Goal: Transaction & Acquisition: Purchase product/service

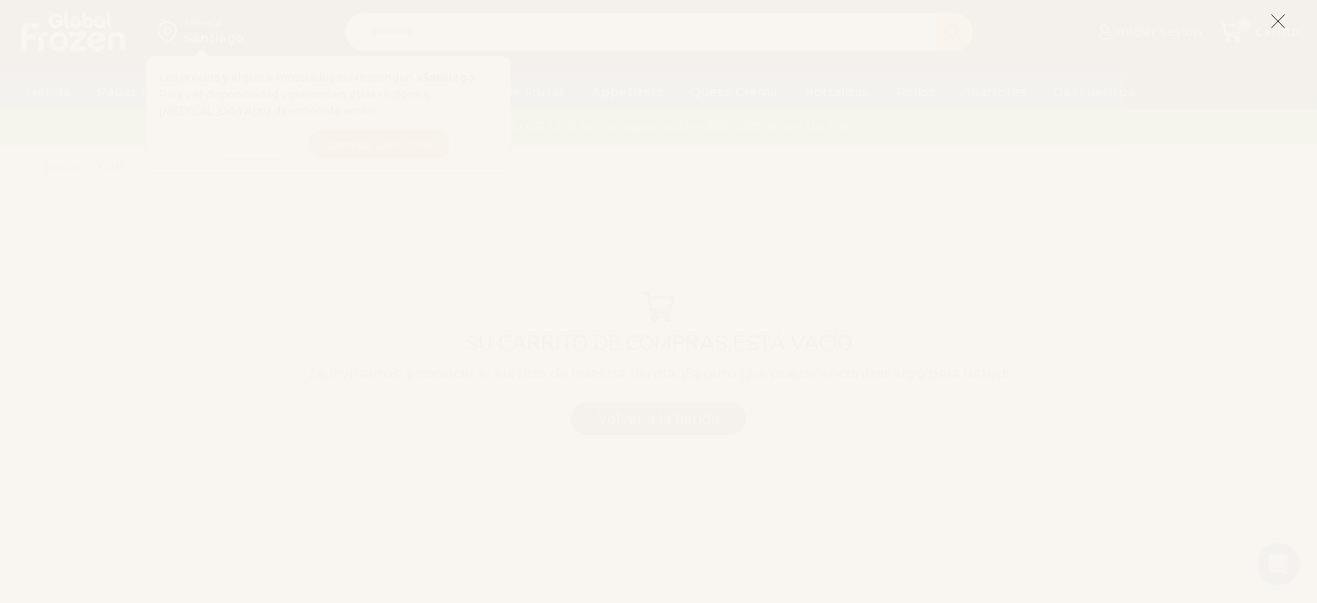
click at [1282, 29] on icon at bounding box center [1278, 21] width 16 height 16
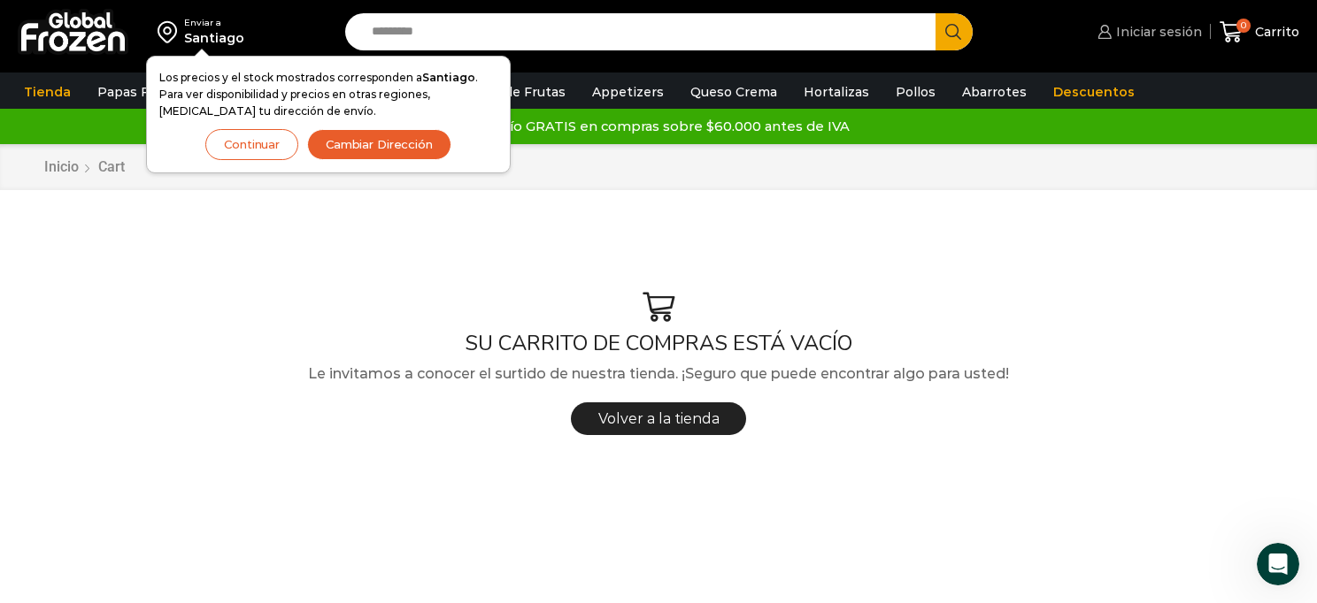
click at [1160, 34] on span "Iniciar sesión" at bounding box center [1156, 32] width 90 height 18
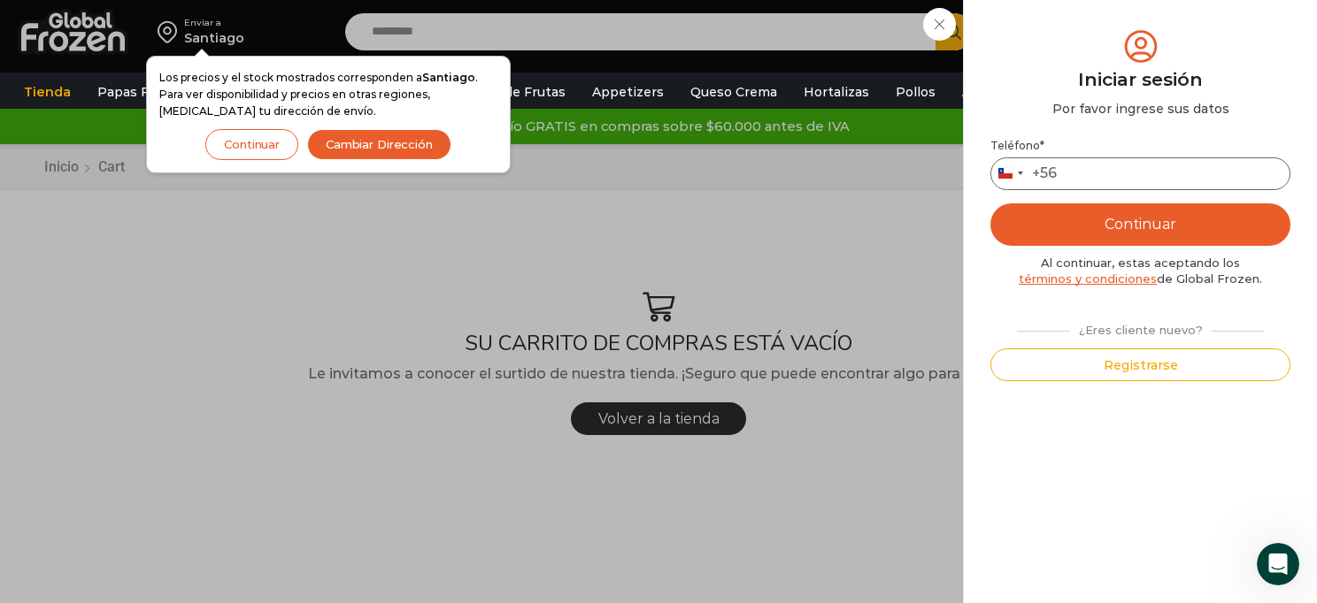
click at [1103, 164] on input "Teléfono *" at bounding box center [1140, 173] width 300 height 33
click at [1122, 178] on input "*********" at bounding box center [1140, 173] width 300 height 33
type input "*********"
click at [1122, 226] on button "Continuar" at bounding box center [1140, 225] width 300 height 42
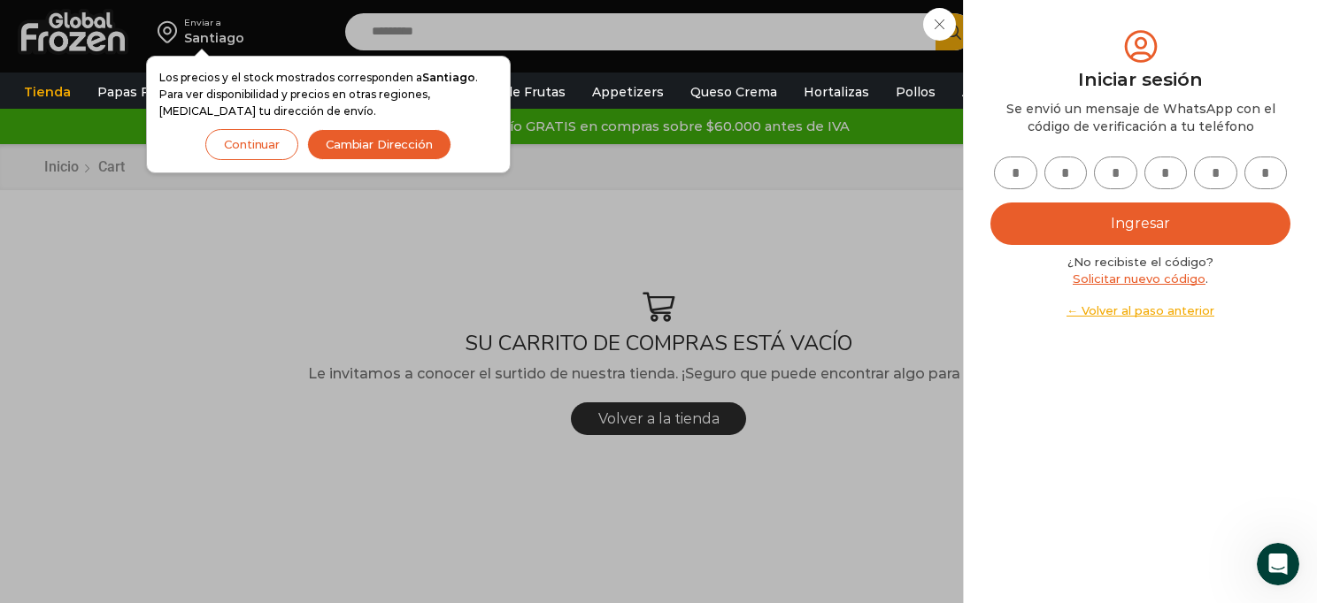
click at [1018, 168] on input "text" at bounding box center [1015, 173] width 43 height 33
type input "*"
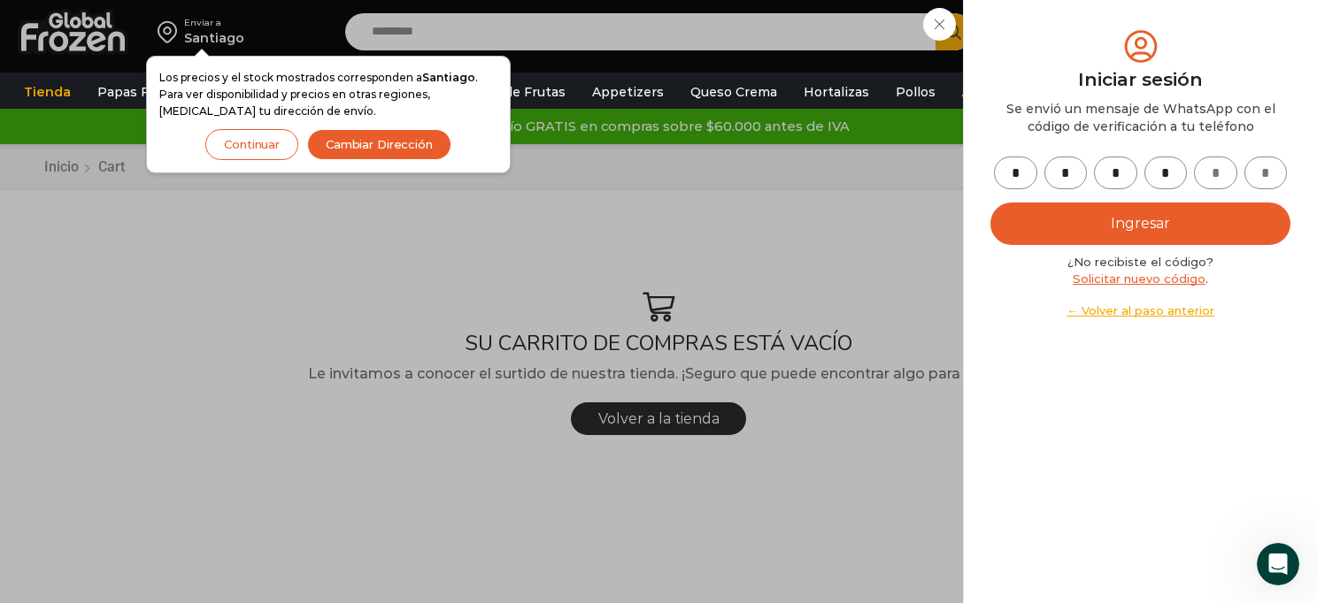
type input "*"
click at [1157, 211] on button "Ingresar" at bounding box center [1140, 224] width 300 height 42
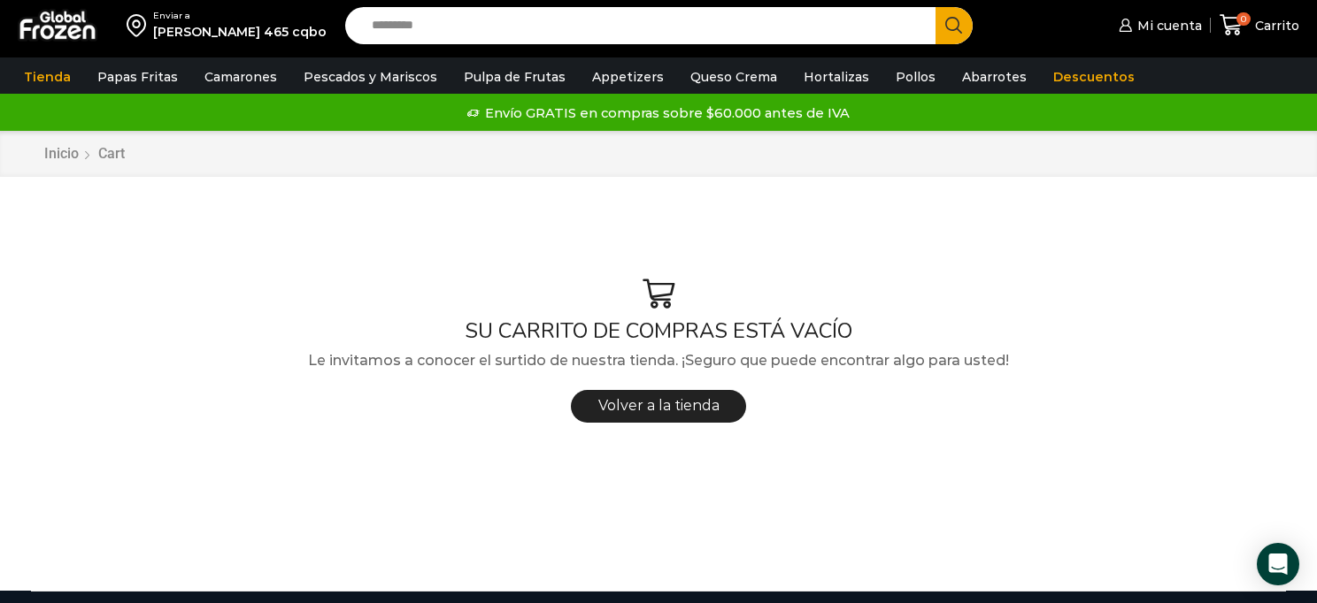
click at [1157, 211] on div "SU CARRITO DE COMPRAS ESTÁ VACÍO Le invitamos a conocer el surtido de nuestra t…" at bounding box center [658, 355] width 1255 height 312
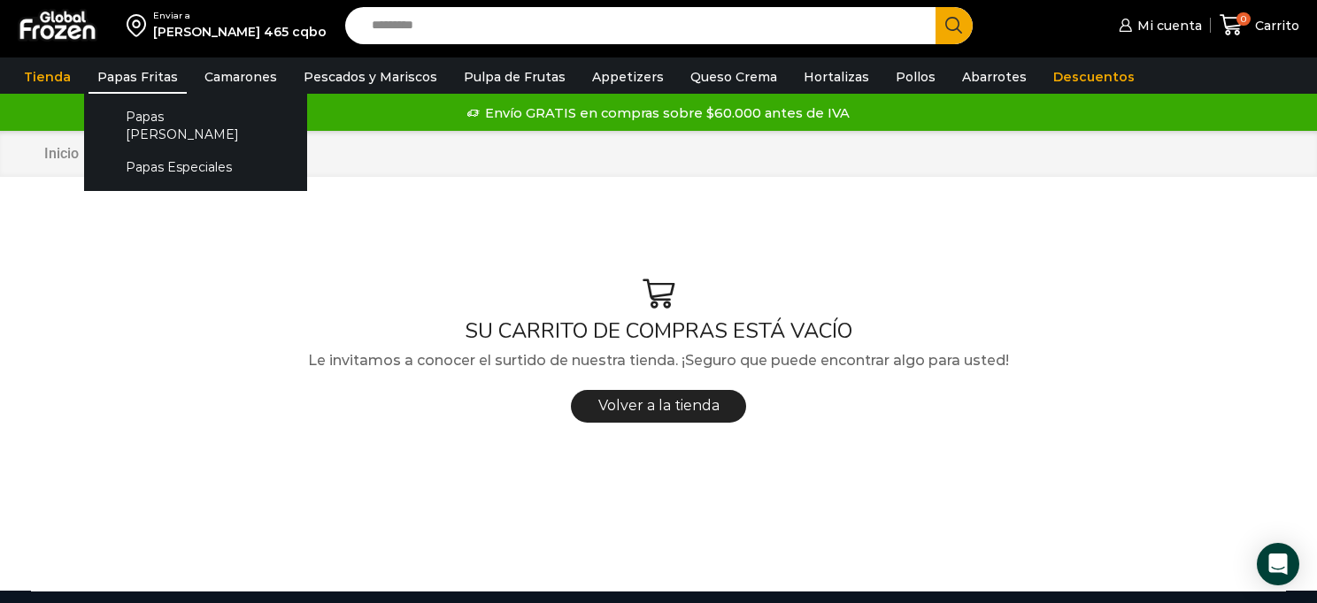
click at [110, 77] on link "Papas Fritas" at bounding box center [137, 77] width 98 height 34
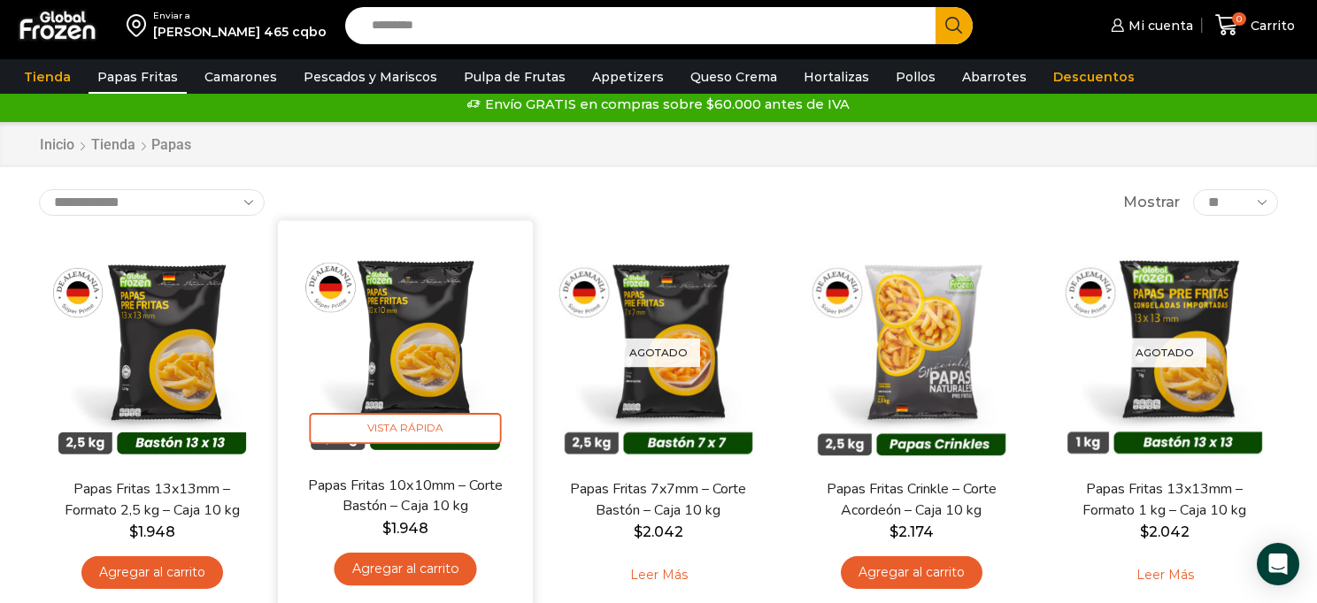
scroll to position [12, 0]
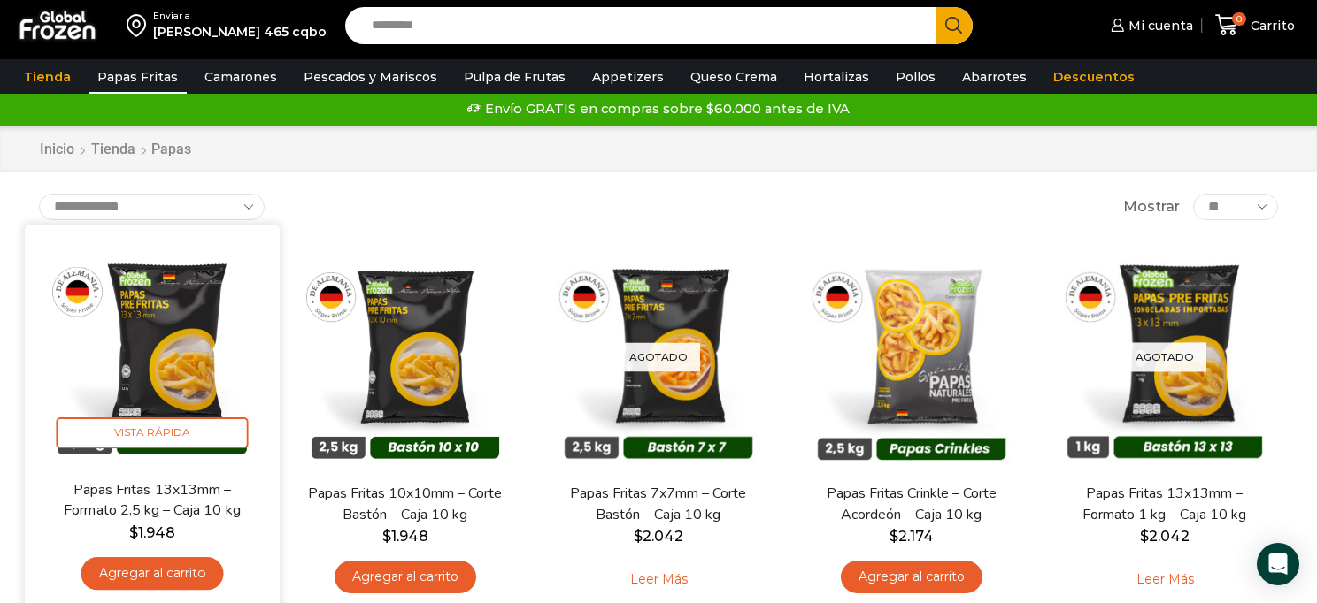
click at [202, 572] on link "Agregar al carrito" at bounding box center [152, 573] width 142 height 33
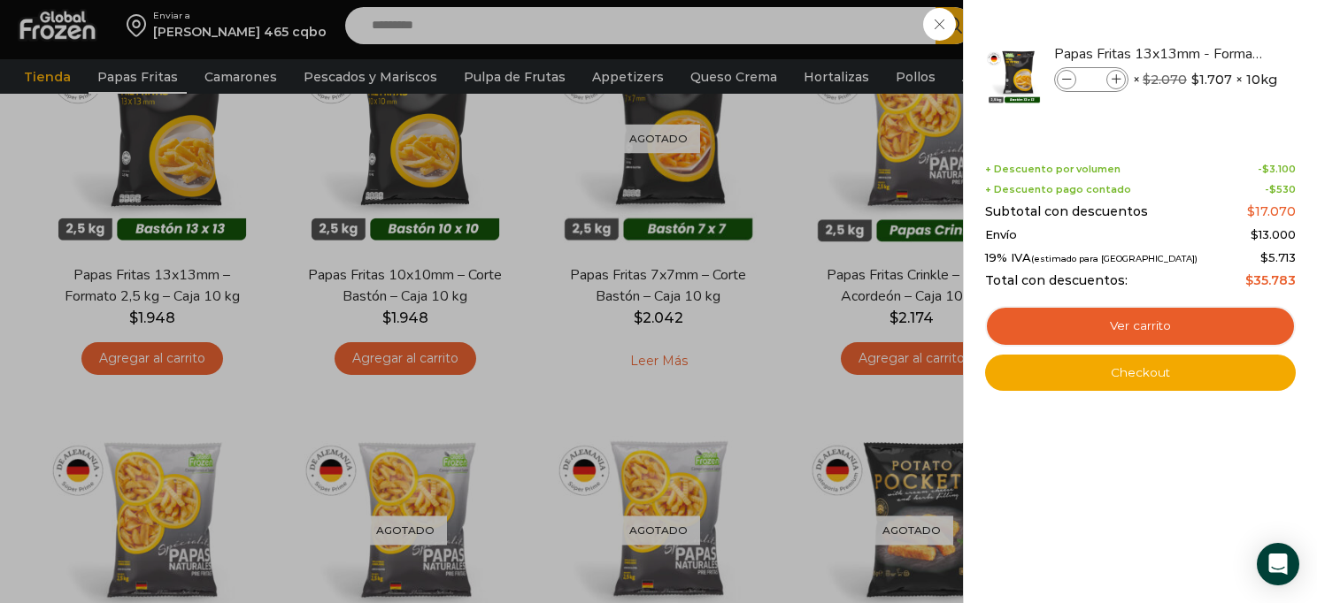
scroll to position [231, 0]
click at [1119, 81] on icon at bounding box center [1116, 80] width 10 height 10
type input "*"
click at [1114, 82] on icon at bounding box center [1116, 80] width 10 height 10
type input "*"
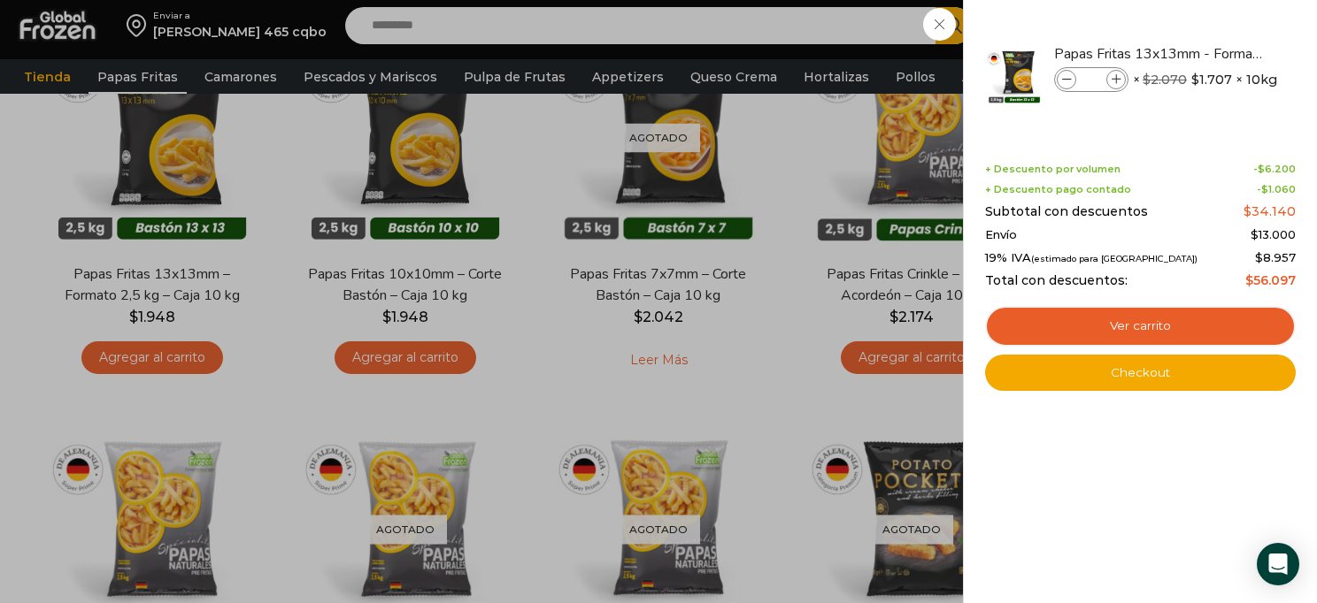
click at [1114, 82] on icon at bounding box center [1116, 80] width 10 height 10
type input "*"
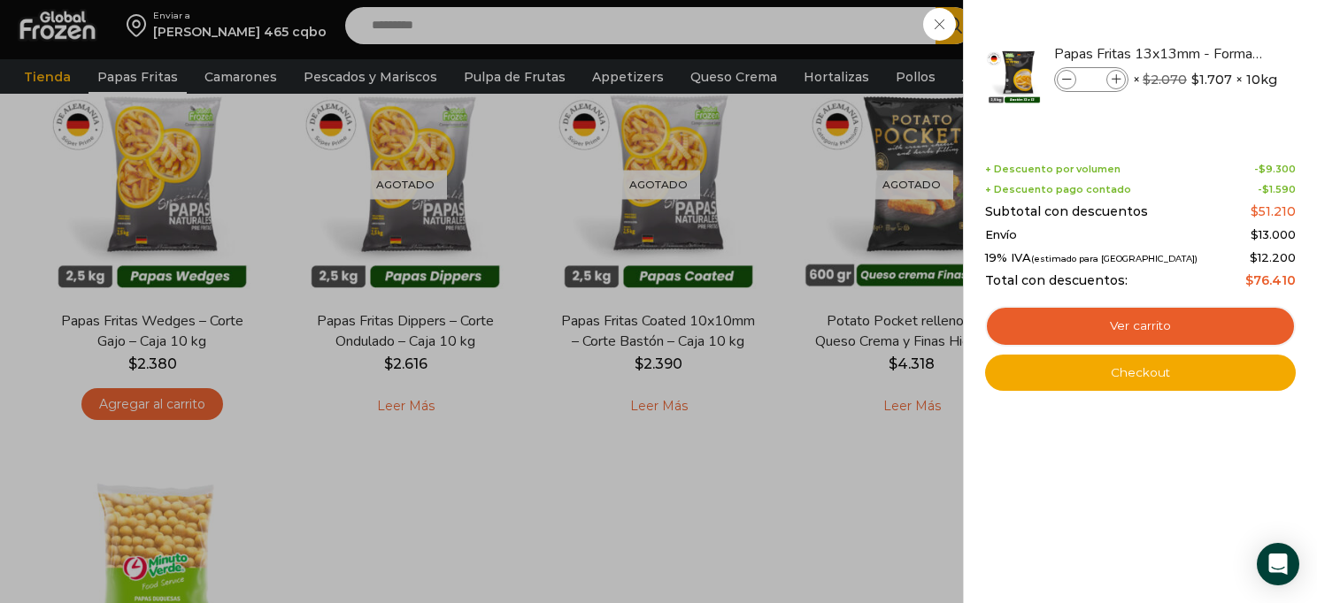
scroll to position [573, 0]
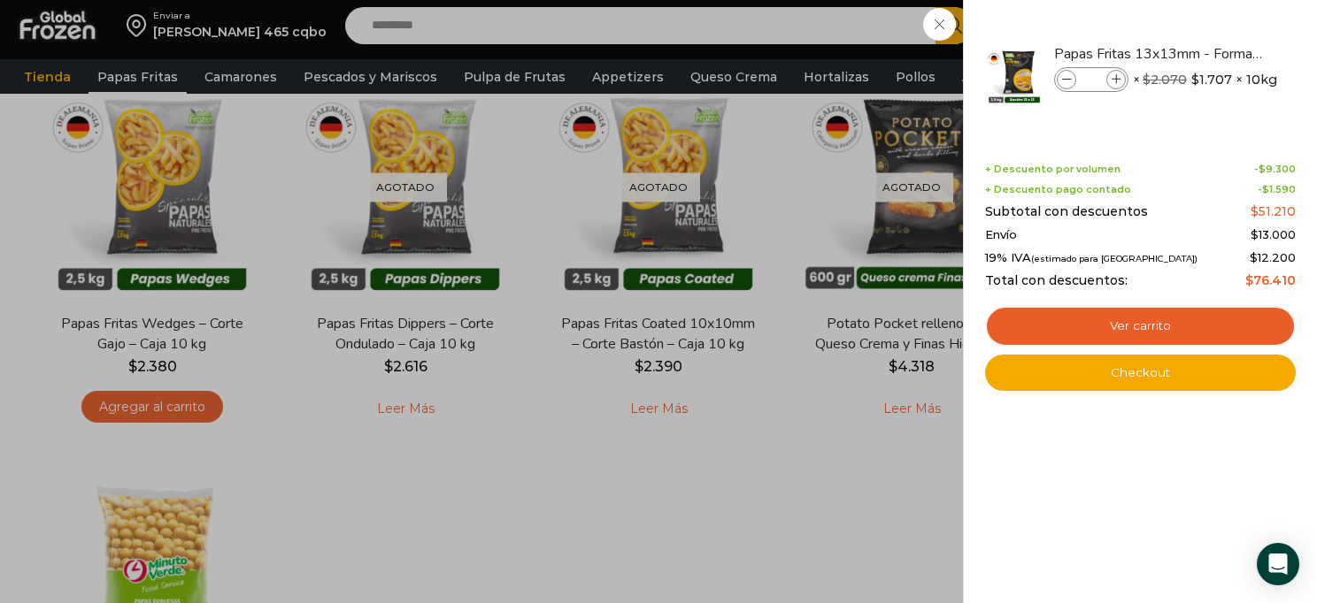
click at [1210, 46] on div "3 Carrito 3 3 Shopping Cart *" at bounding box center [1254, 25] width 88 height 42
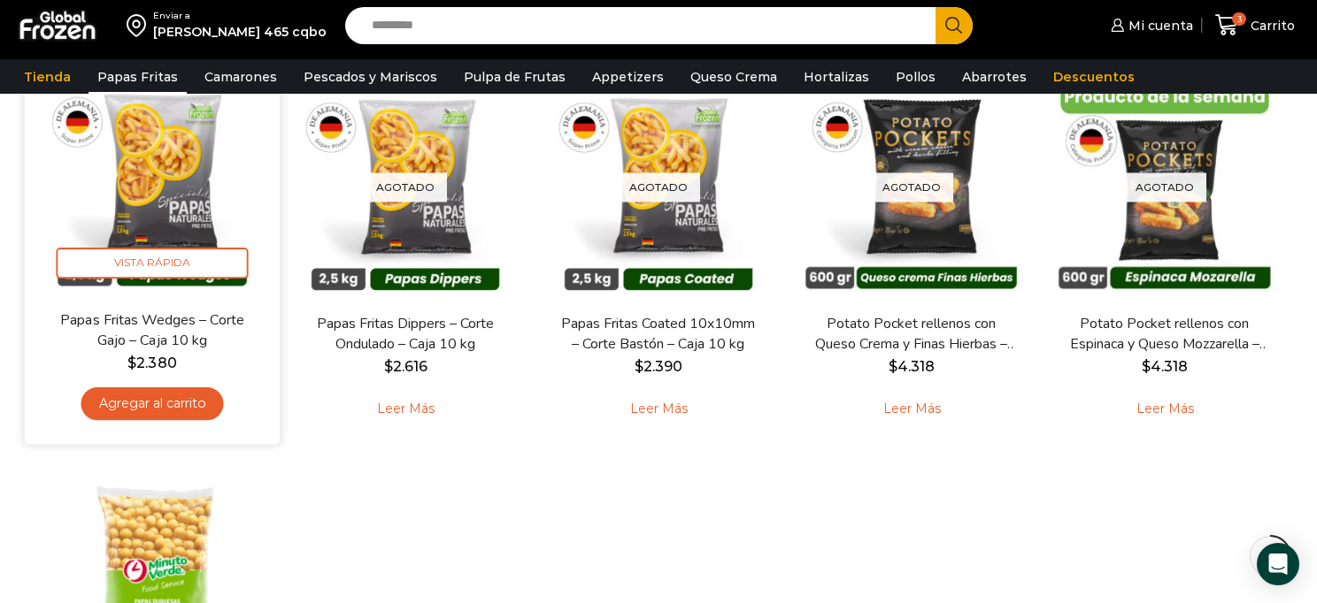
click at [195, 399] on link "Agregar al carrito" at bounding box center [152, 404] width 142 height 33
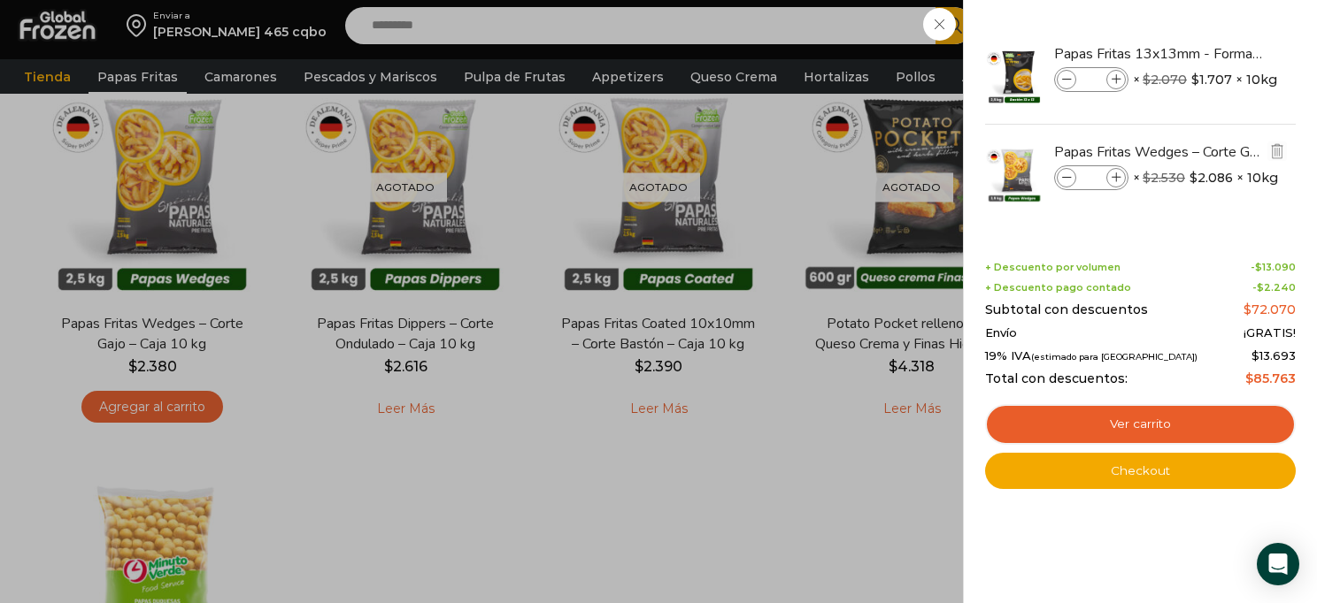
click at [1122, 181] on span at bounding box center [1115, 177] width 19 height 19
type input "*"
click at [1118, 88] on span at bounding box center [1115, 79] width 19 height 19
type input "*"
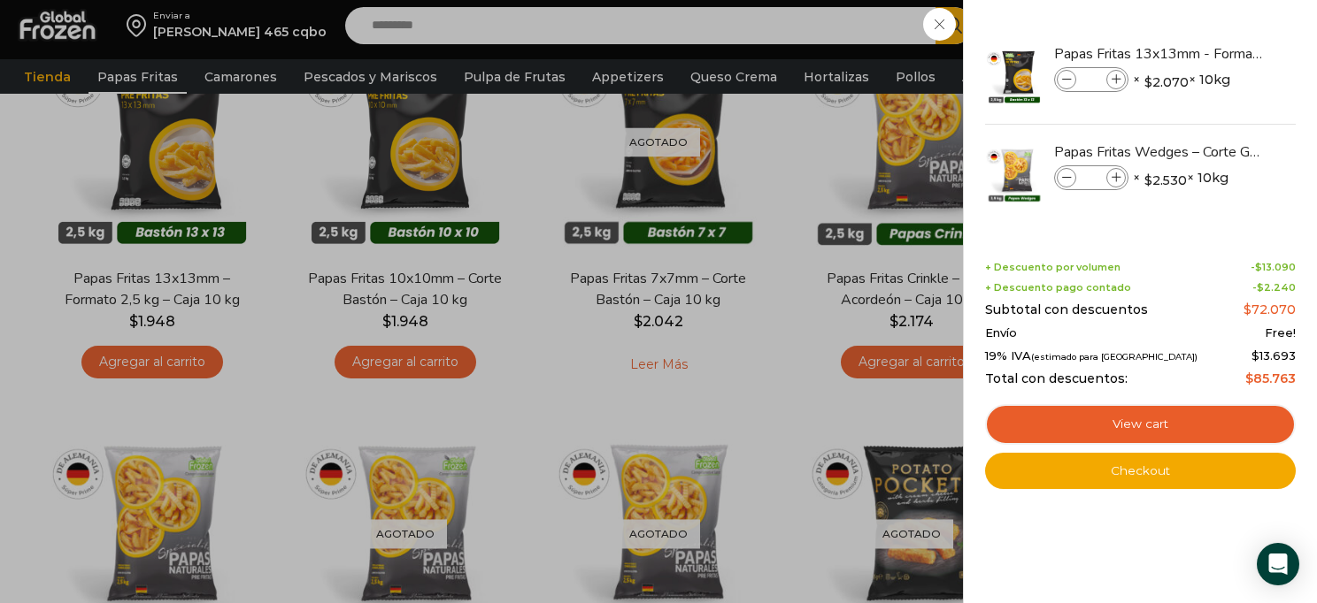
scroll to position [0, 0]
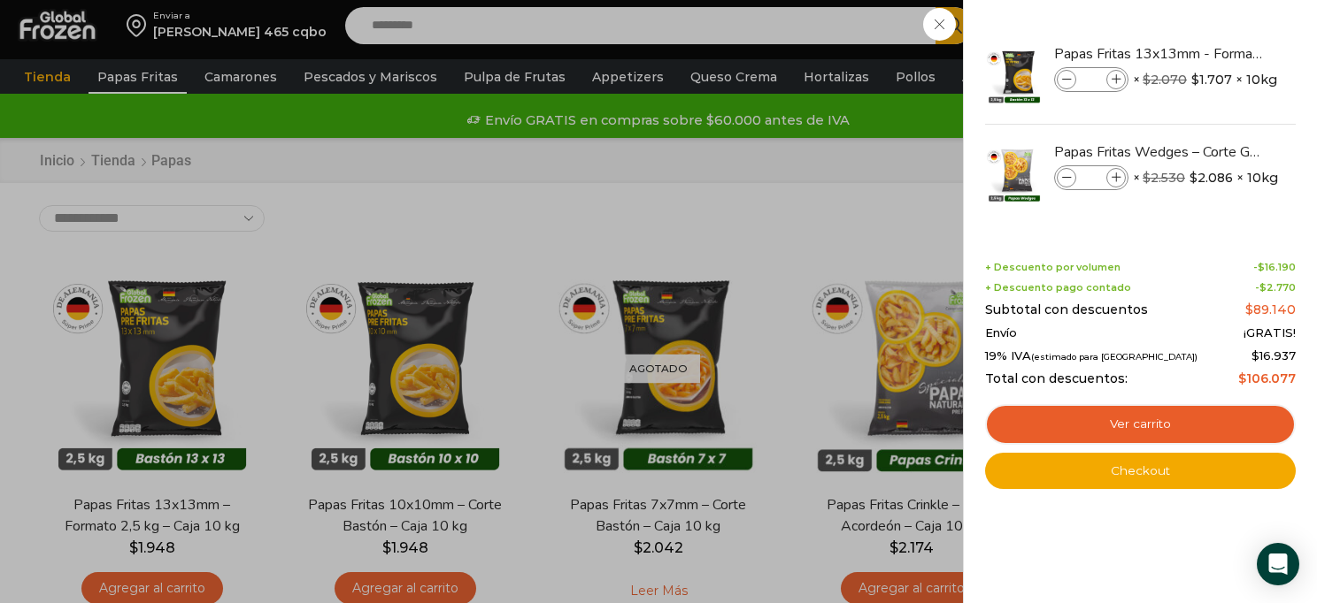
click at [1210, 24] on div "5 Carrito 5 5 Shopping Cart *" at bounding box center [1254, 25] width 88 height 42
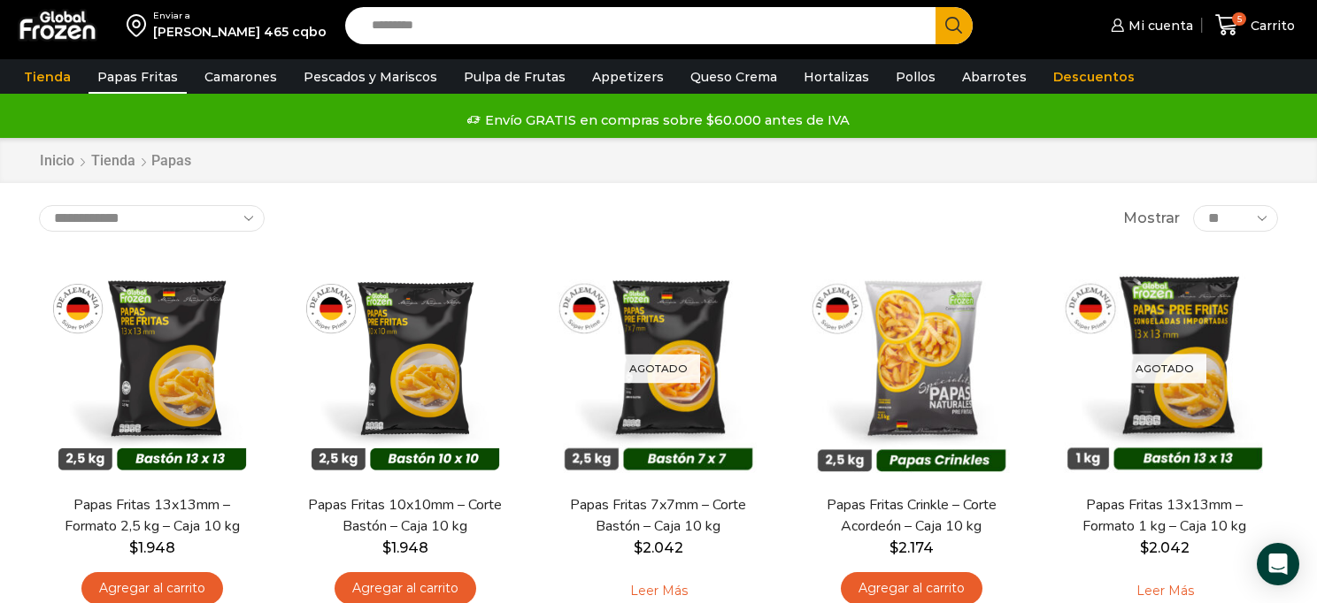
click at [438, 24] on input "Search input" at bounding box center [645, 25] width 564 height 37
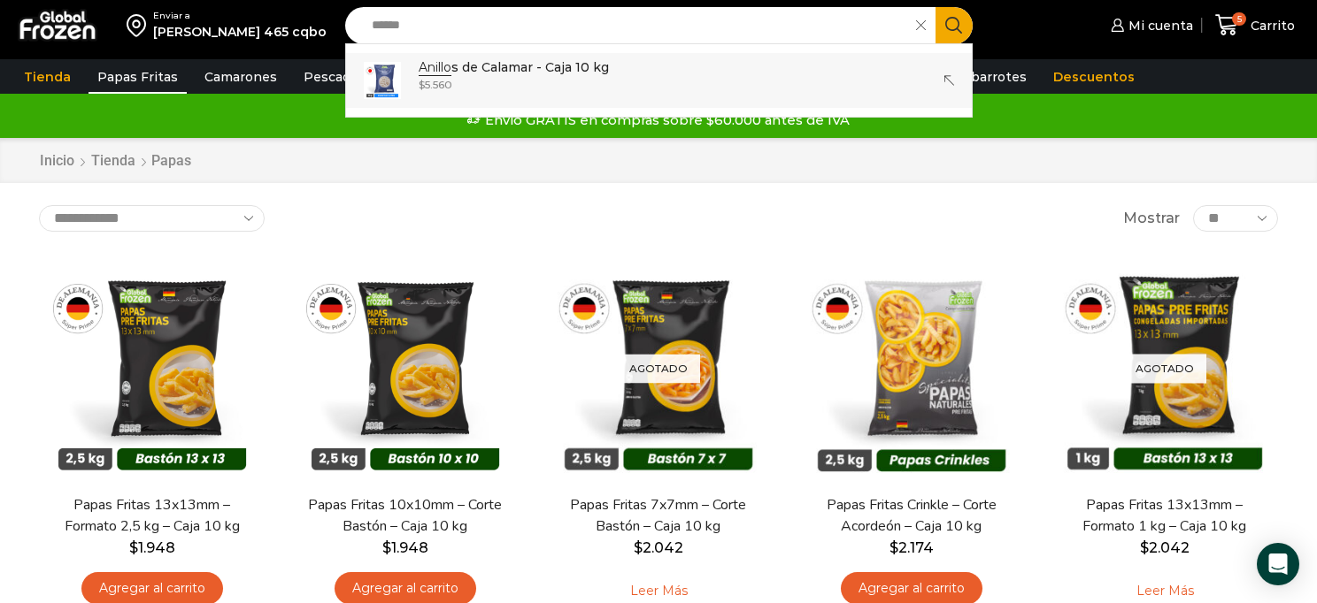
click at [438, 65] on strong "Anillo" at bounding box center [435, 67] width 33 height 17
type input "**********"
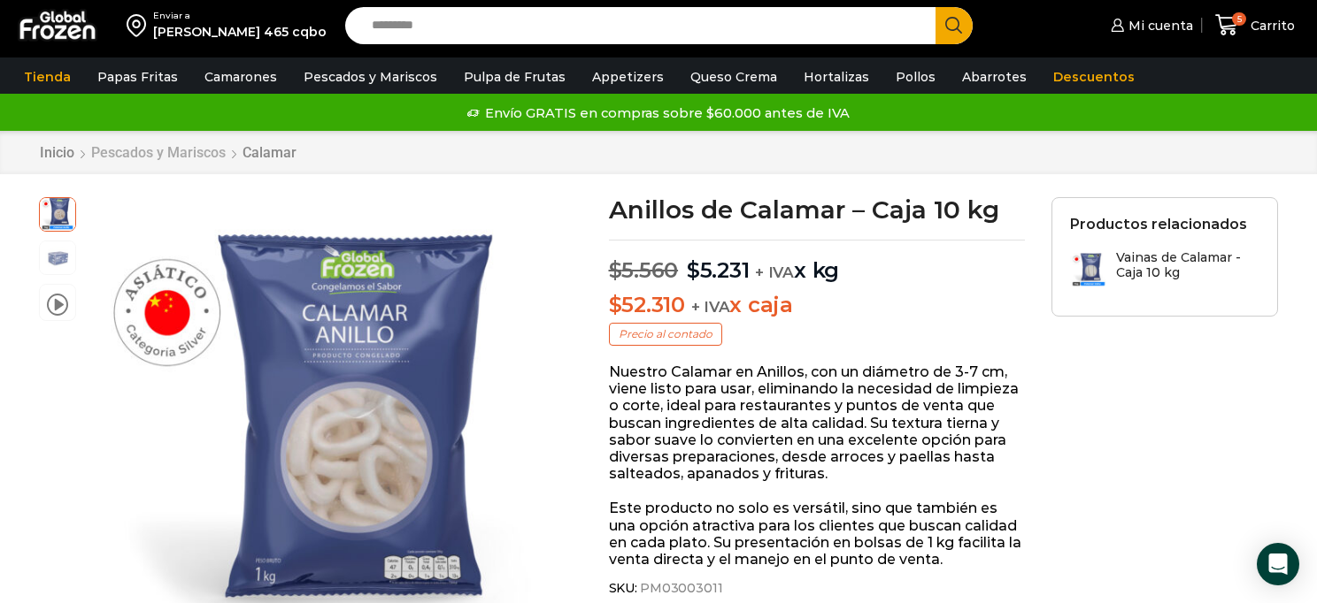
click at [170, 144] on link "Pescados y Mariscos" at bounding box center [158, 152] width 136 height 17
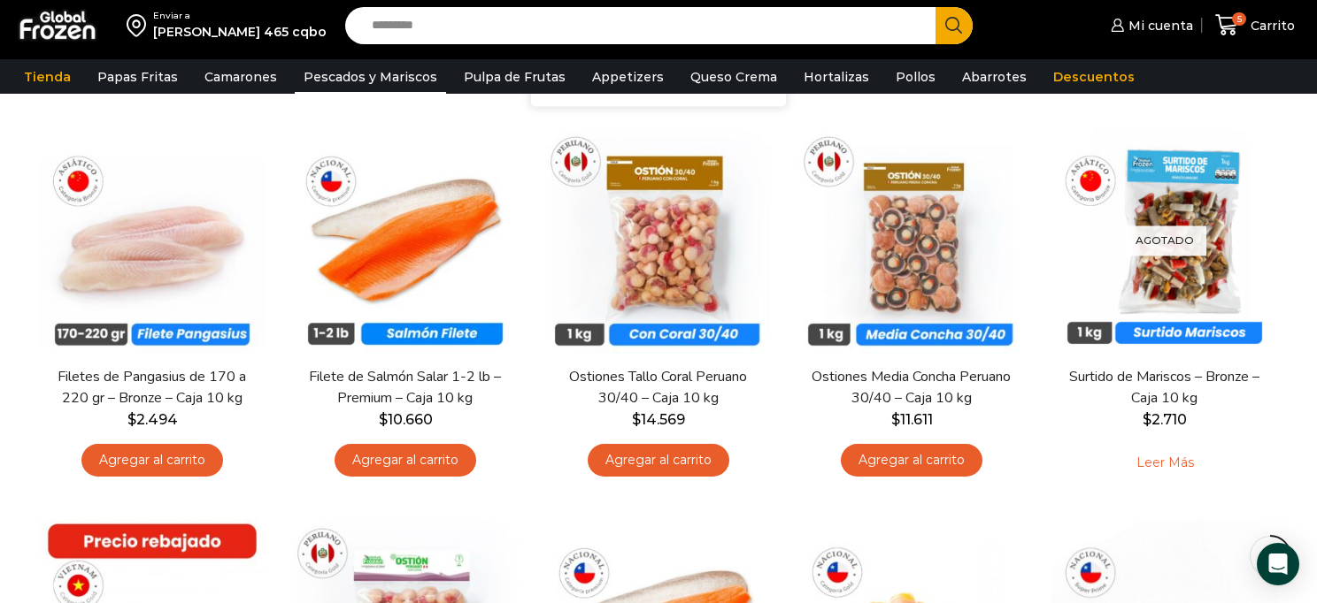
scroll to position [907, 0]
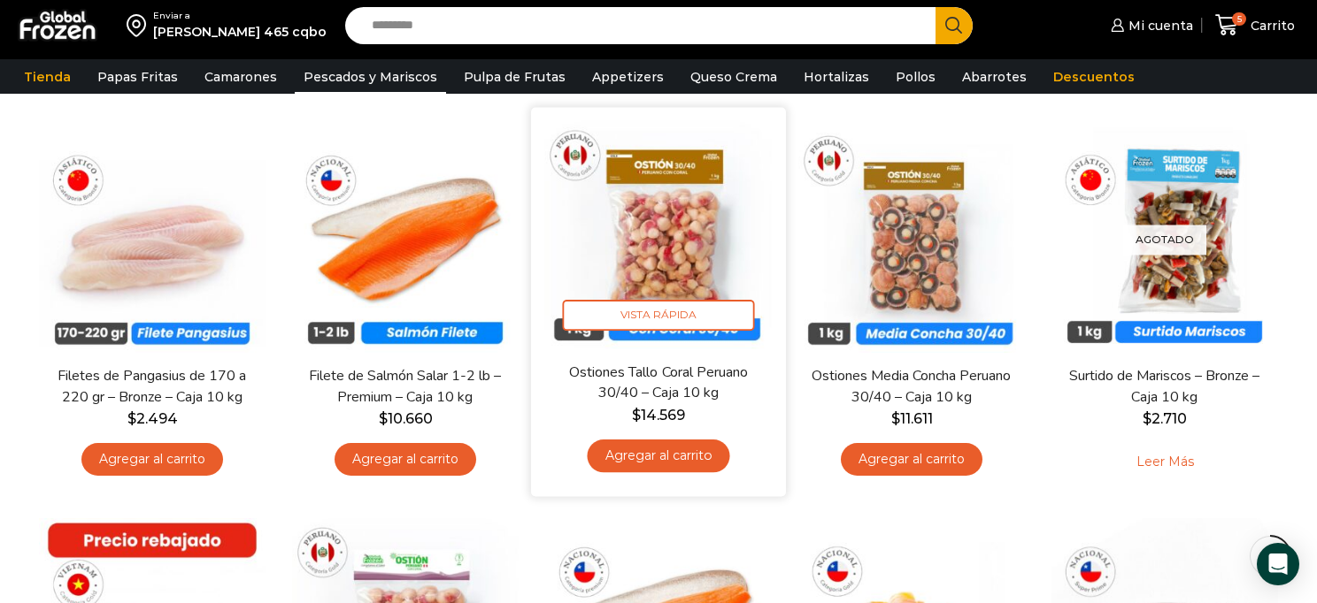
click at [700, 459] on link "Agregar al carrito" at bounding box center [658, 457] width 142 height 33
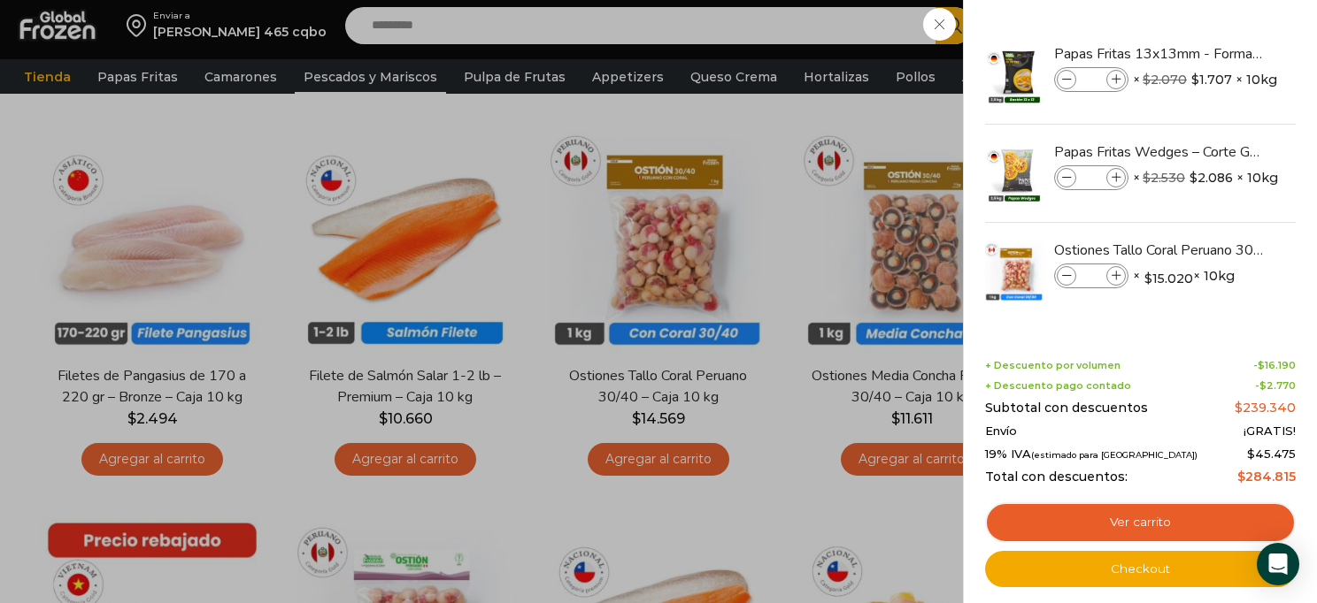
click at [1210, 46] on div "6 Carrito 6 6 Shopping Cart *" at bounding box center [1254, 25] width 88 height 42
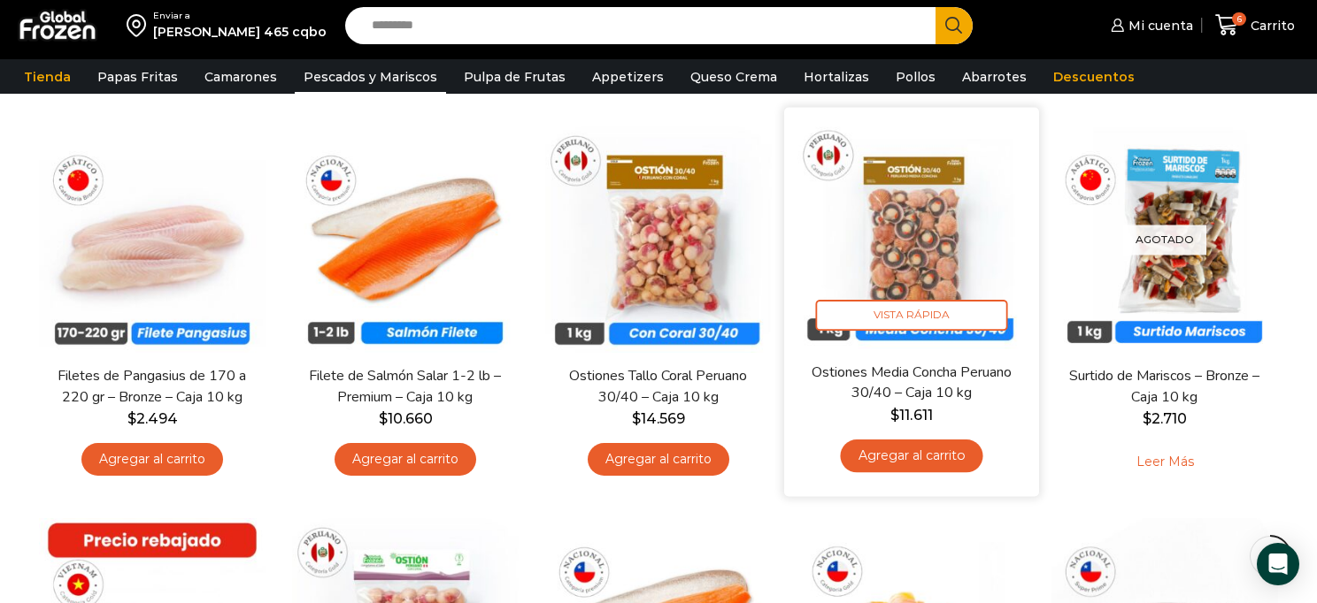
click at [971, 452] on link "Agregar al carrito" at bounding box center [911, 457] width 142 height 33
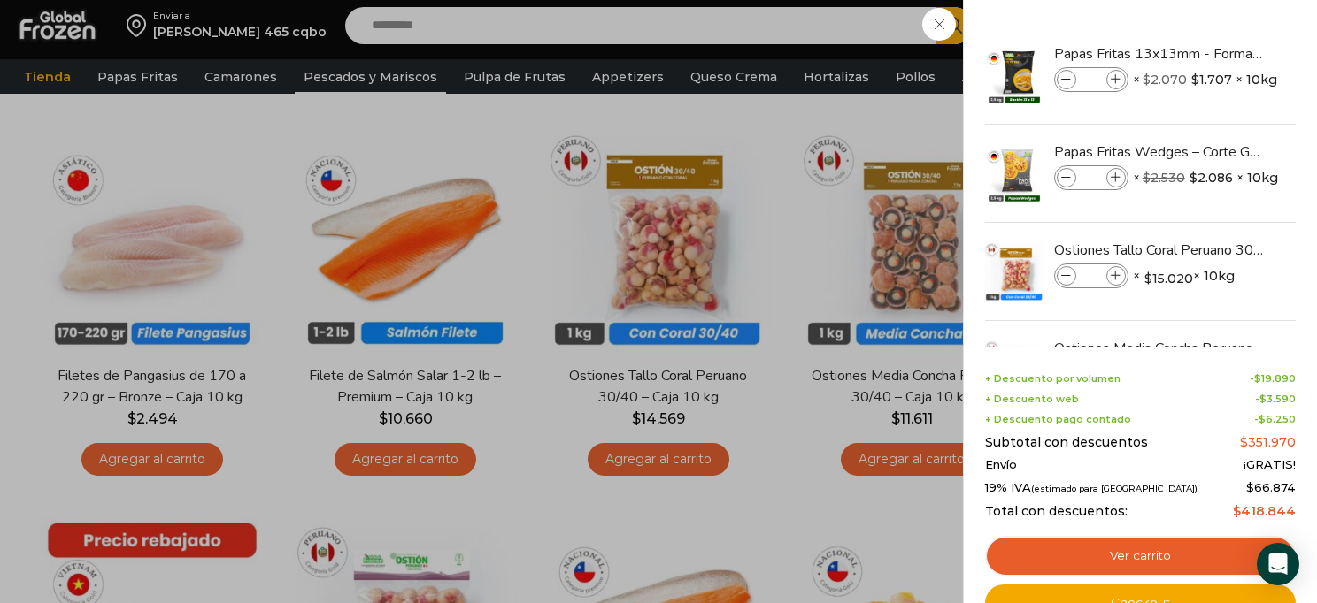
click at [1210, 46] on div "7 Carrito 7 7 Shopping Cart *" at bounding box center [1254, 25] width 88 height 42
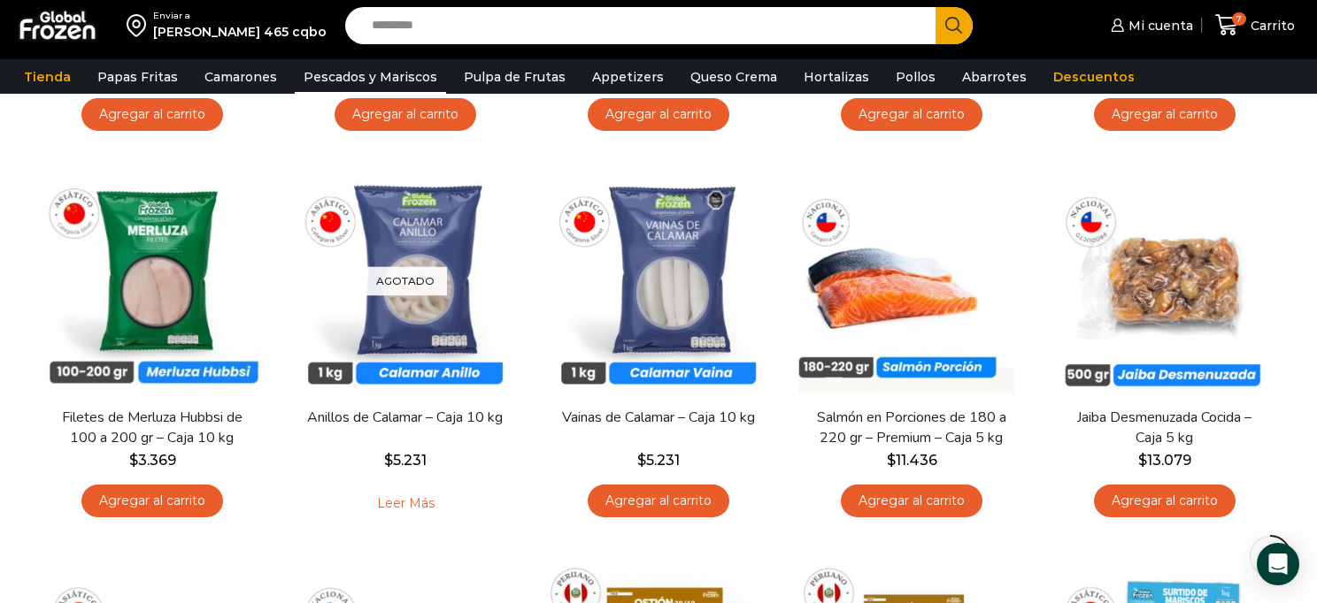
scroll to position [461, 0]
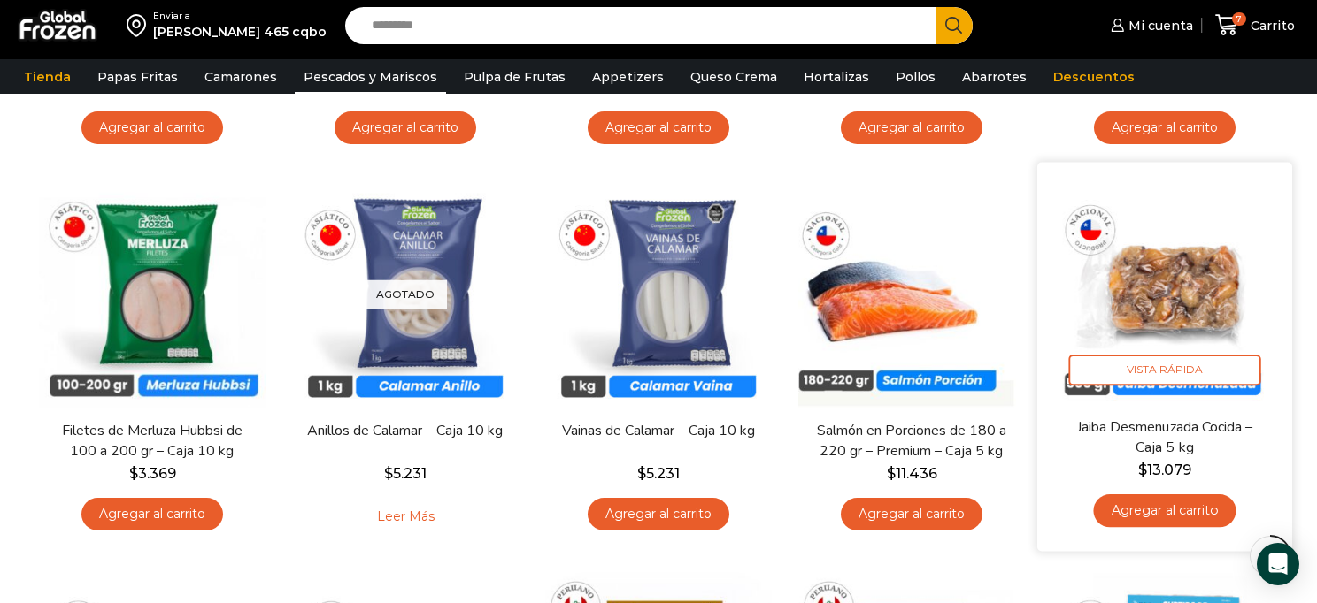
click at [1208, 513] on link "Agregar al carrito" at bounding box center [1164, 511] width 142 height 33
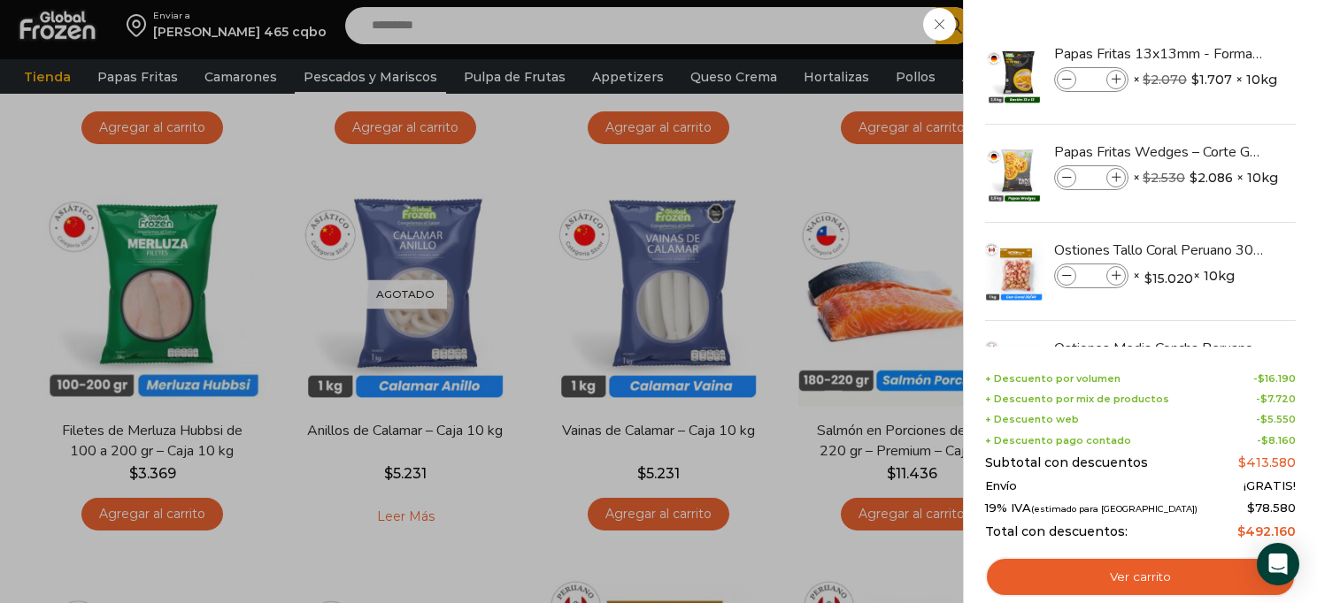
click at [1210, 46] on div "8 Carrito 8 8 Shopping Cart *" at bounding box center [1254, 25] width 88 height 42
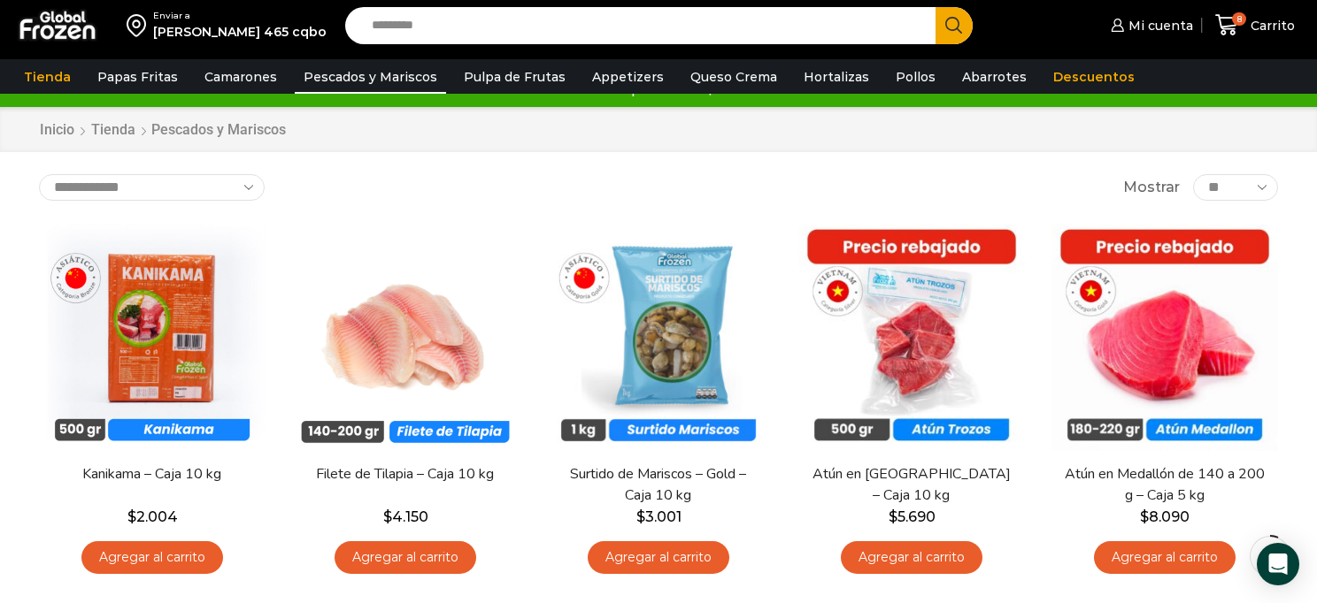
scroll to position [115, 0]
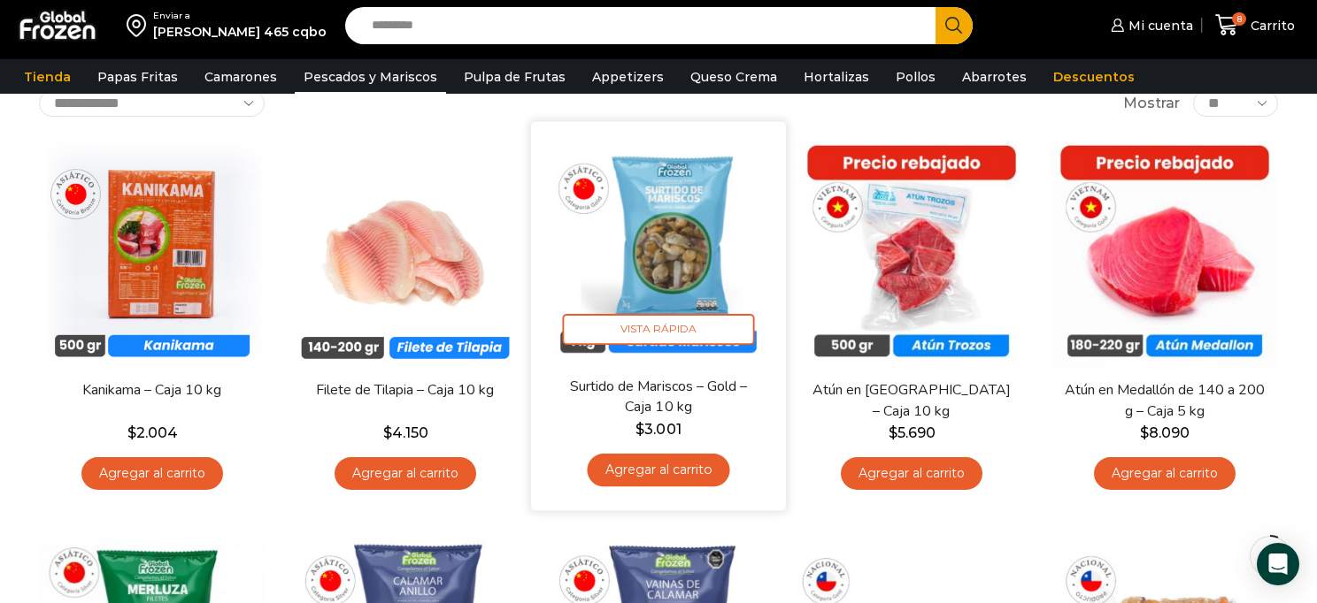
click at [704, 472] on link "Agregar al carrito" at bounding box center [658, 470] width 142 height 33
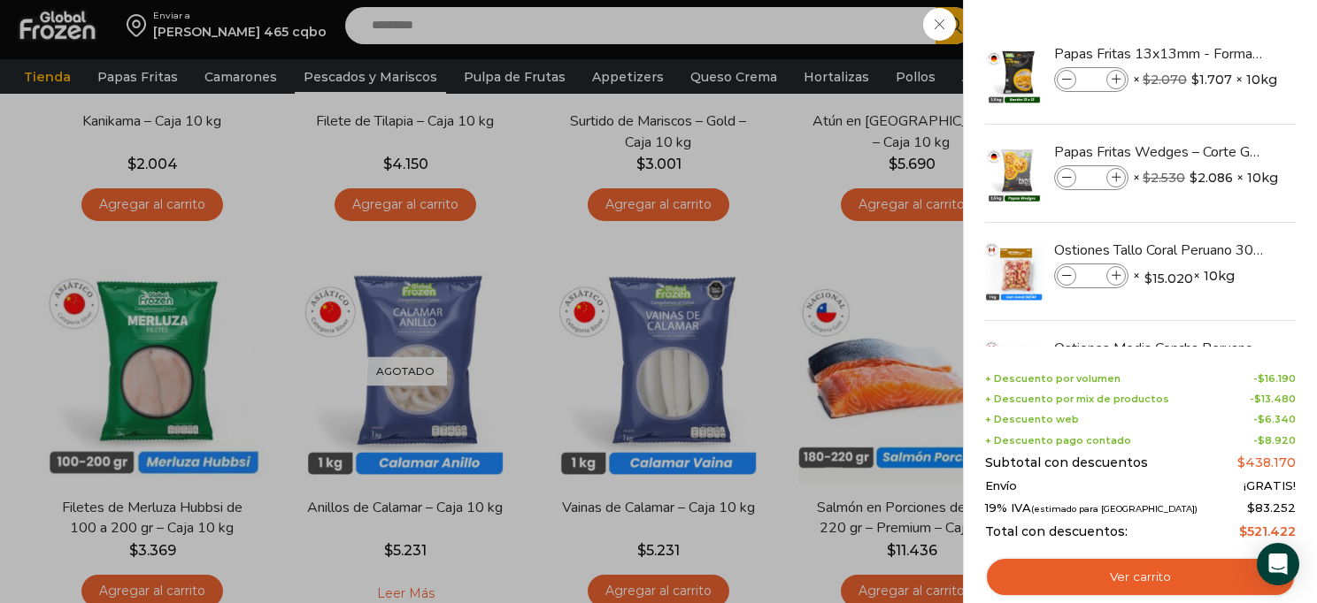
scroll to position [0, 0]
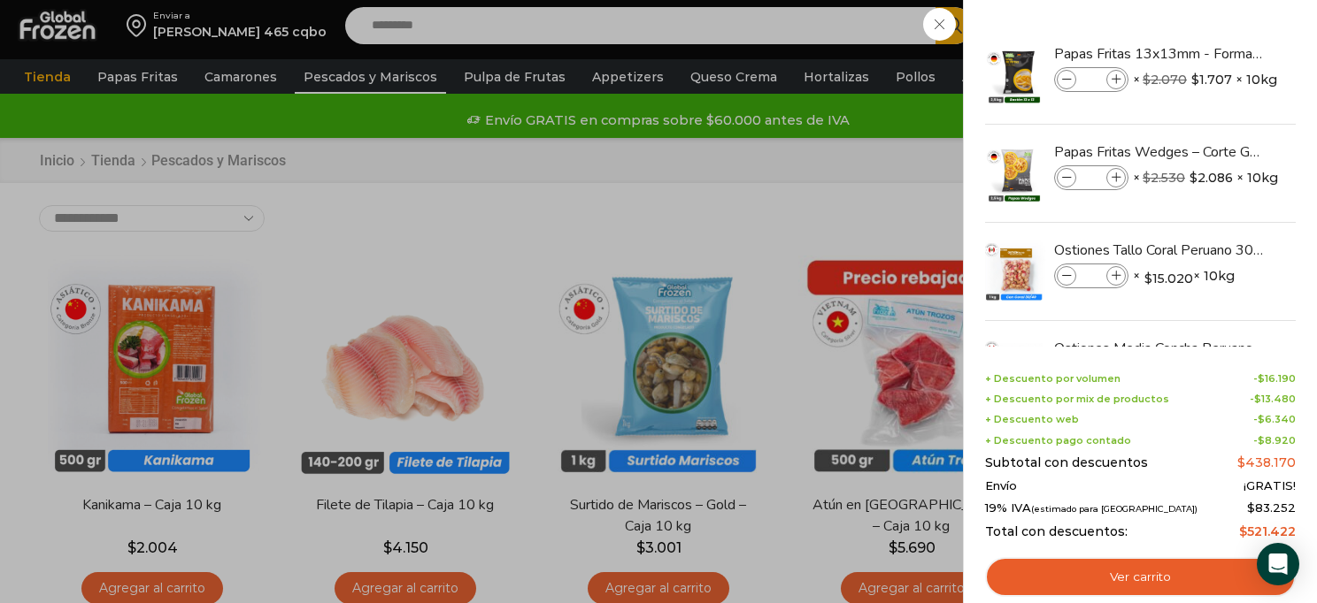
click at [1210, 46] on div "9 Carrito 9 9 Shopping Cart" at bounding box center [1254, 25] width 88 height 42
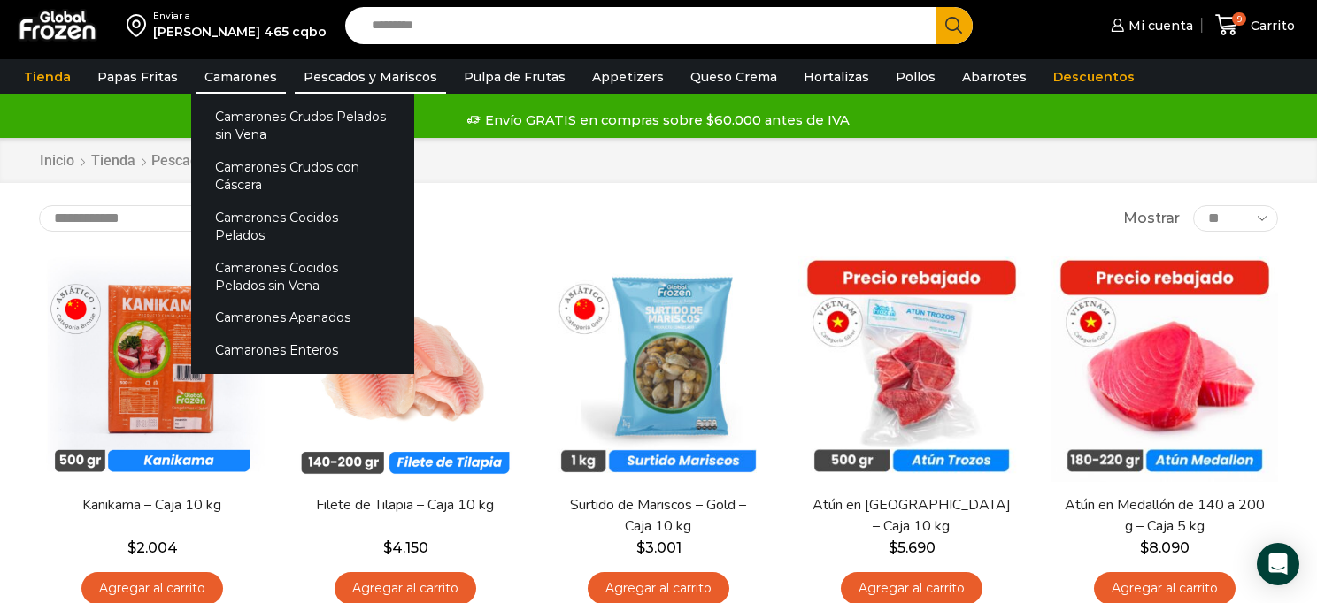
click at [219, 79] on link "Camarones" at bounding box center [241, 77] width 90 height 34
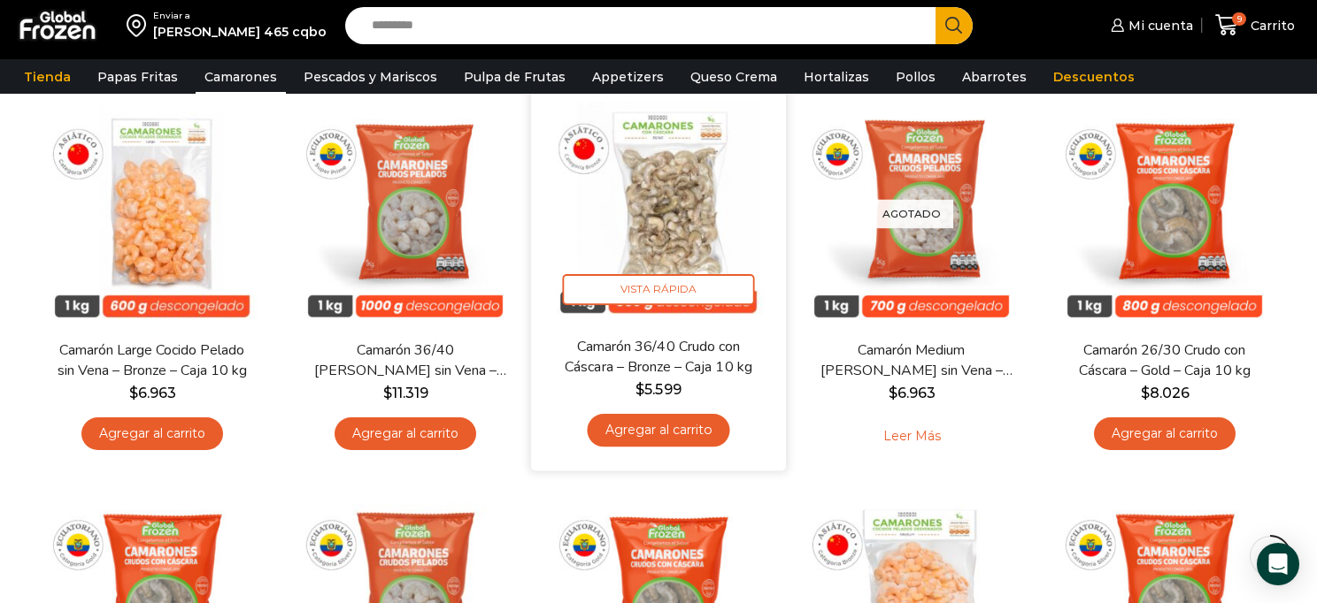
scroll to position [453, 0]
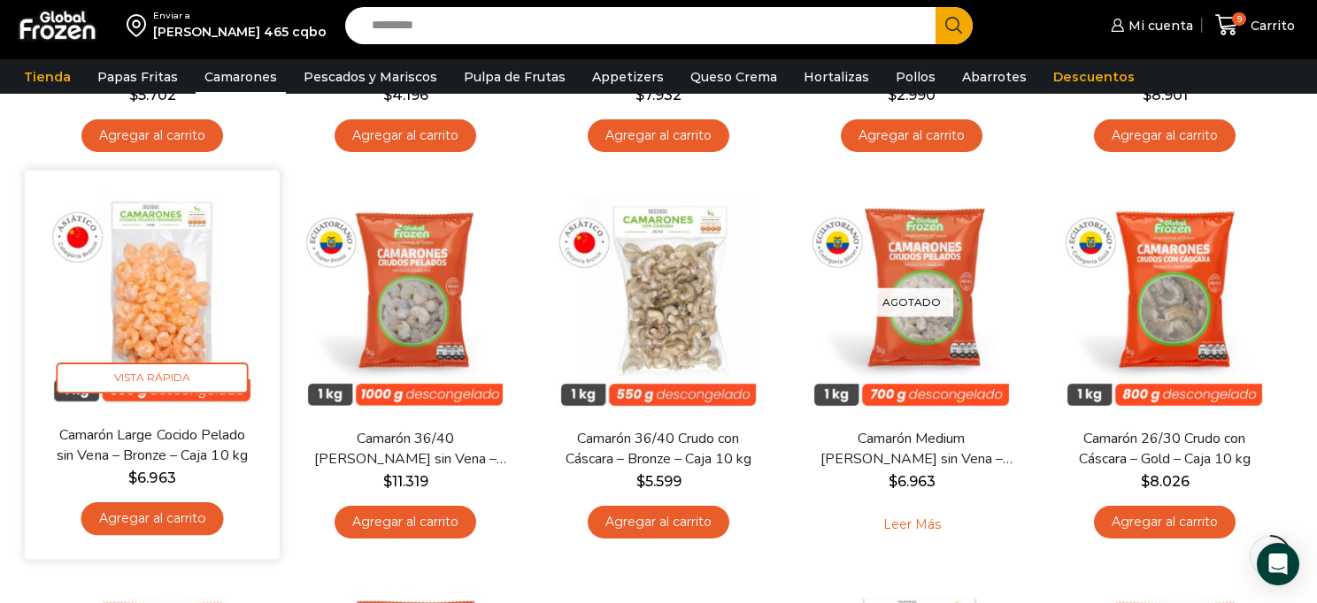
click at [176, 524] on link "Agregar al carrito" at bounding box center [152, 519] width 142 height 33
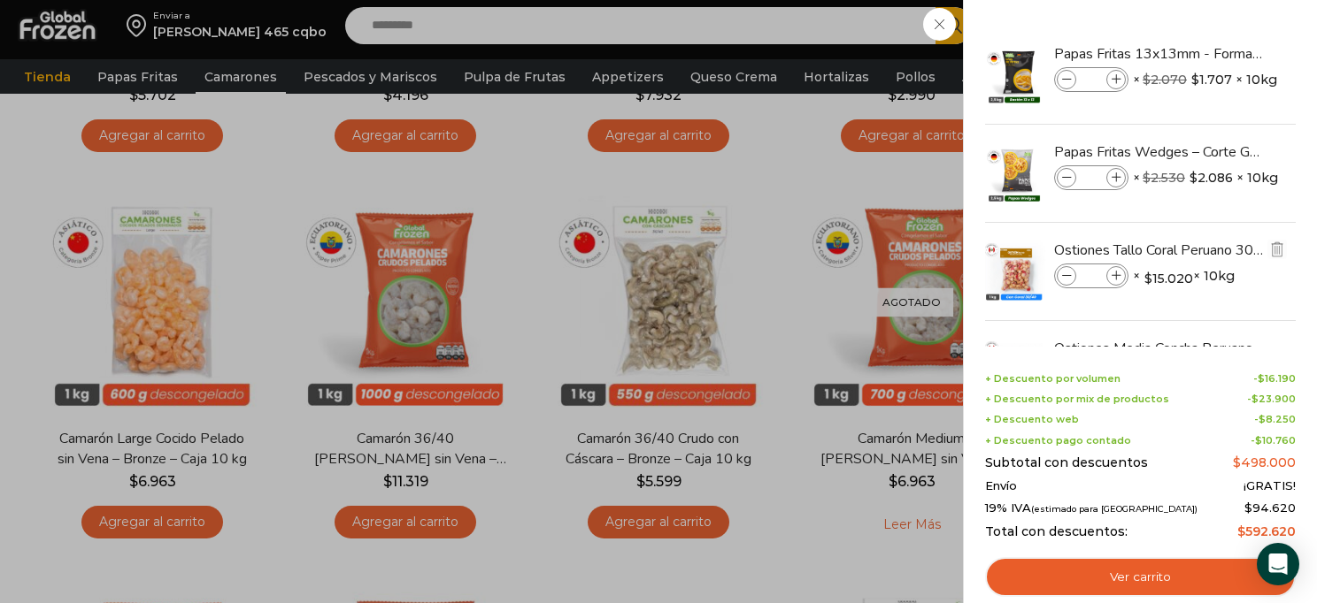
scroll to position [378, 0]
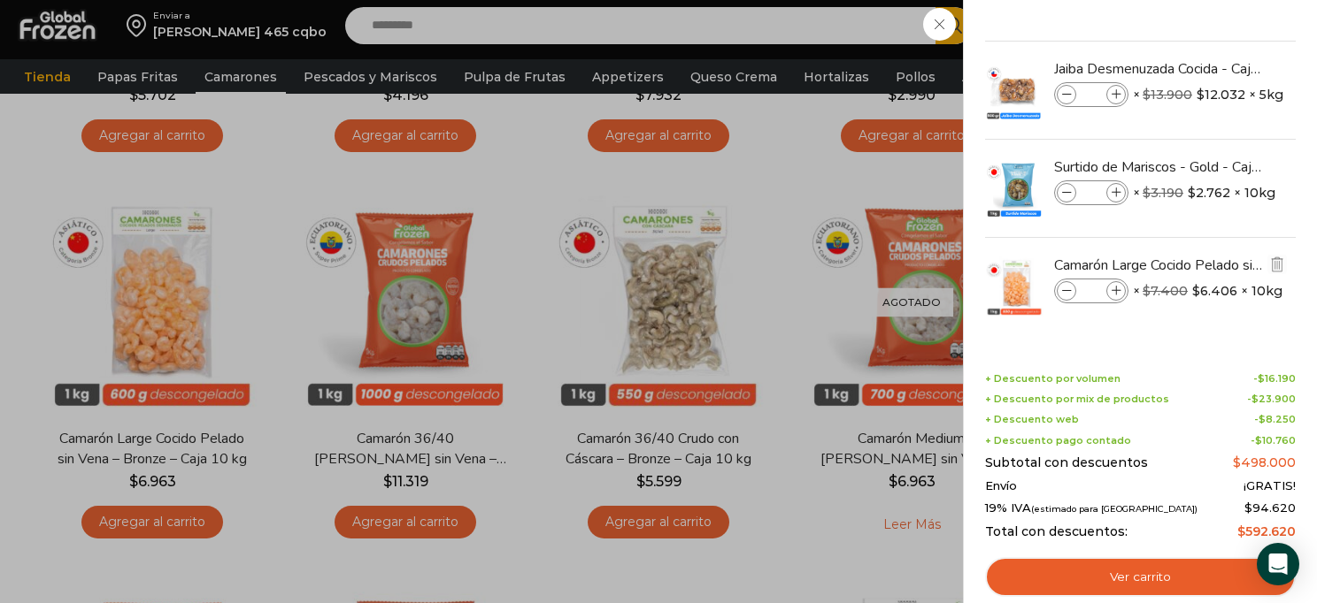
click at [1111, 290] on icon at bounding box center [1116, 292] width 10 height 10
type input "*"
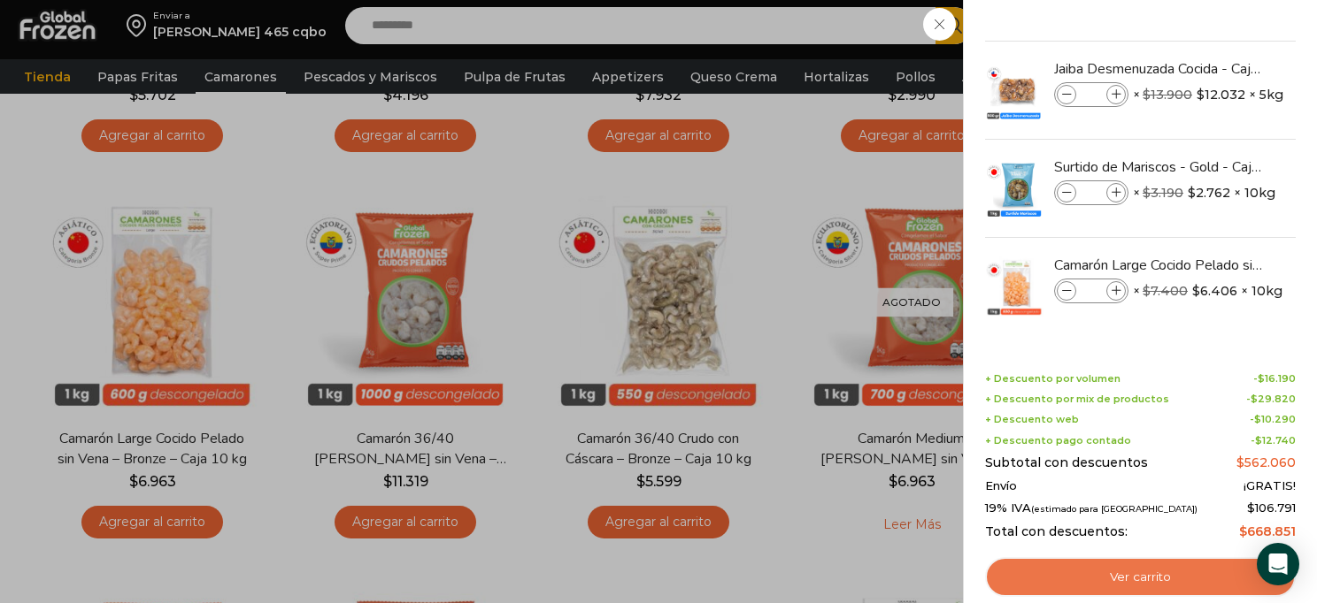
click at [1147, 586] on link "Ver carrito" at bounding box center [1140, 577] width 311 height 41
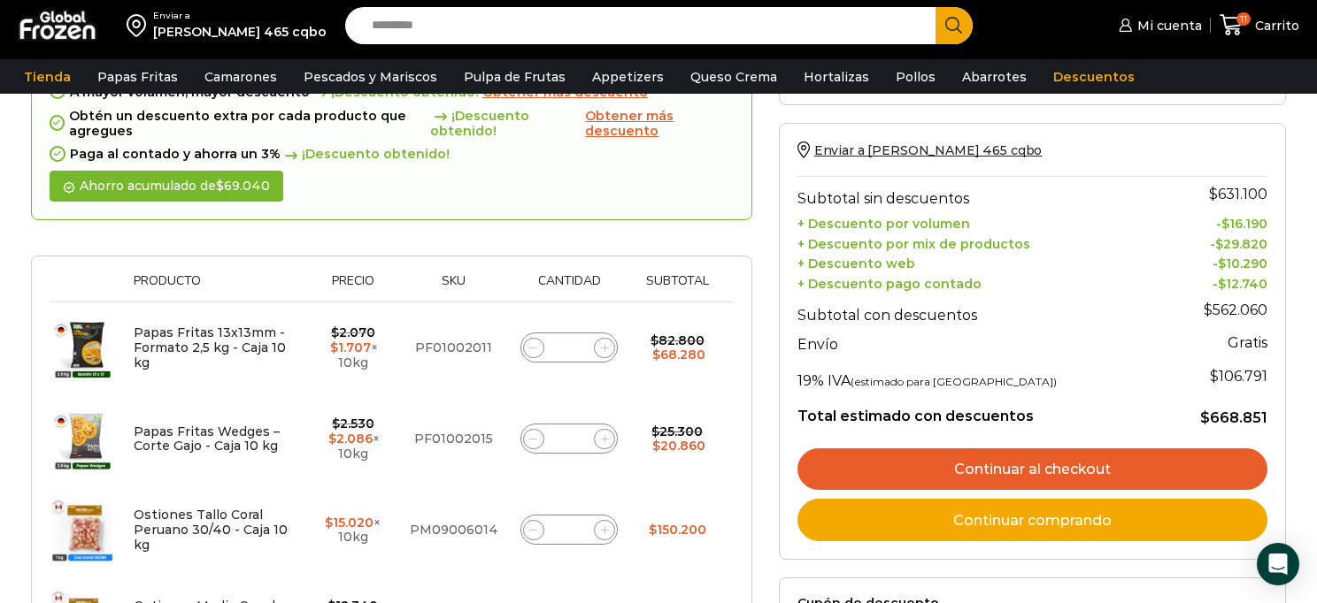
scroll to position [156, 0]
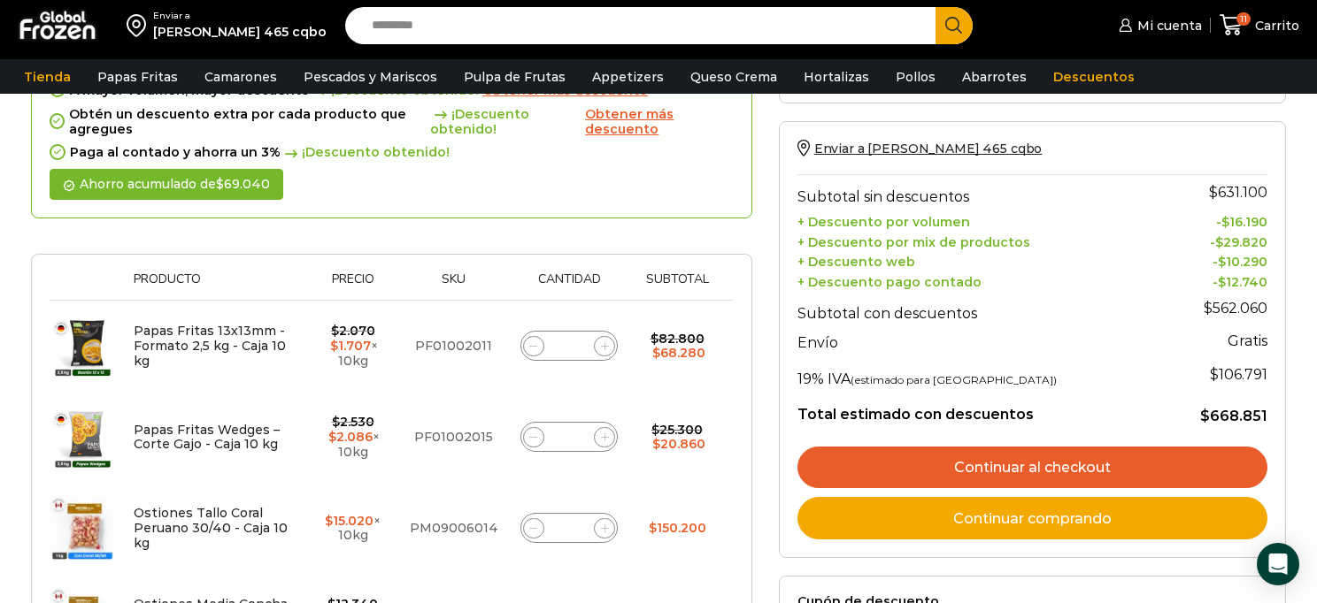
click at [1025, 522] on link "Continuar comprando" at bounding box center [1032, 518] width 470 height 42
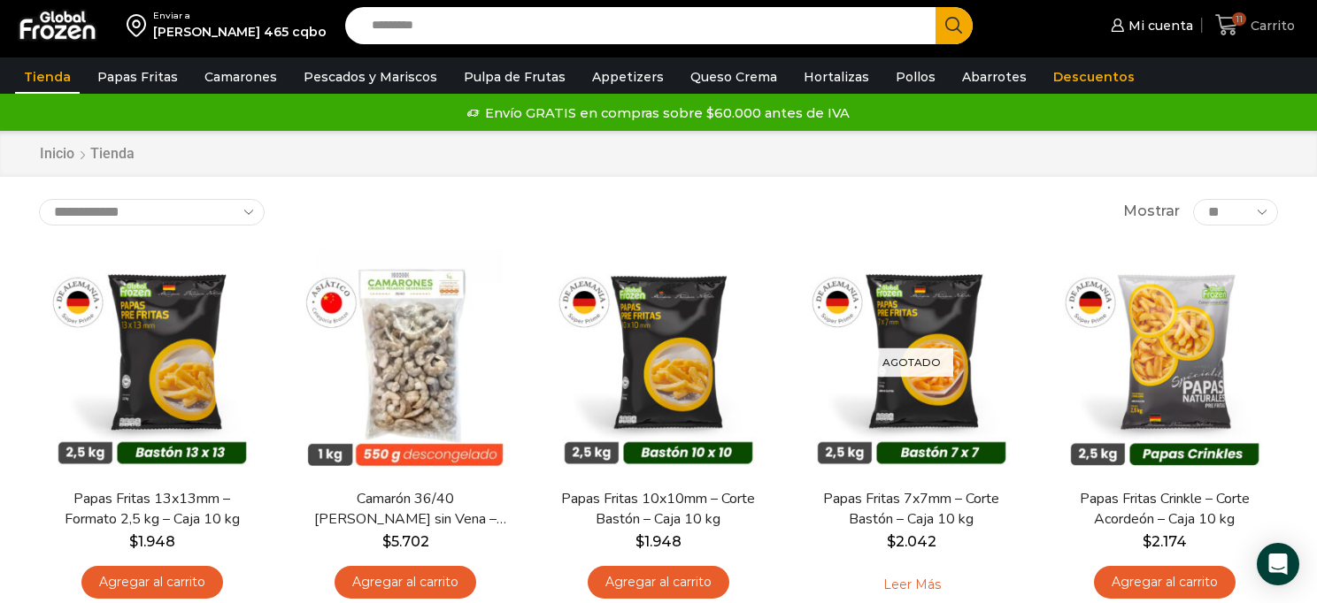
click at [1256, 24] on span "Carrito" at bounding box center [1270, 26] width 49 height 18
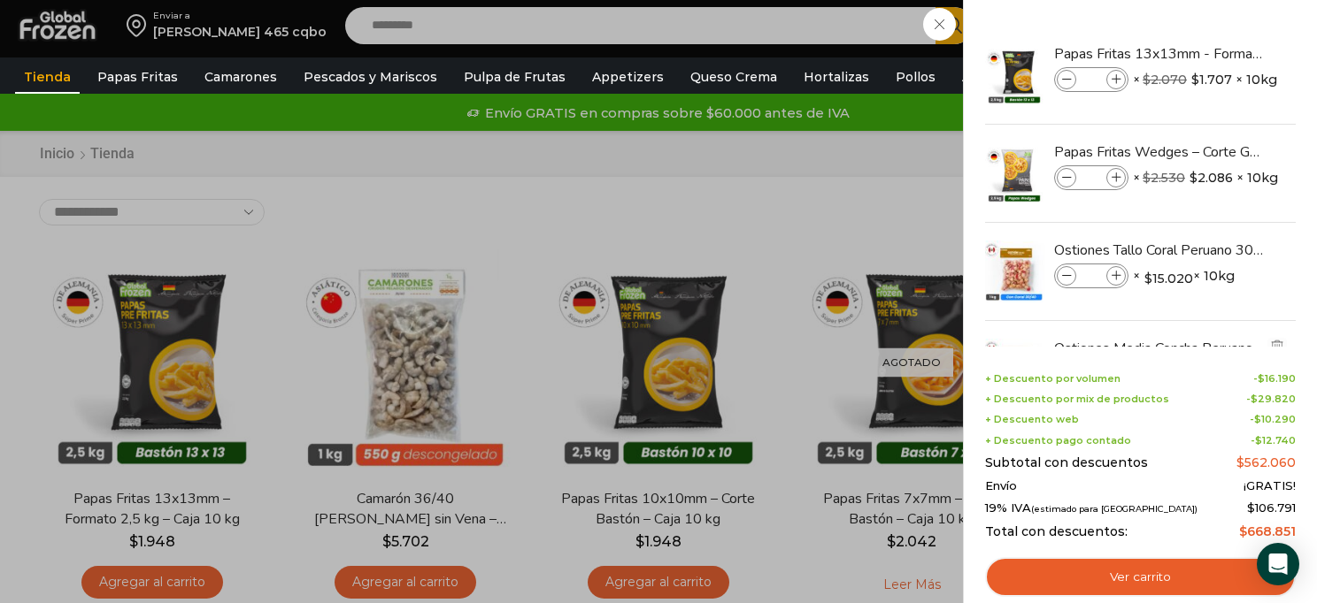
scroll to position [378, 0]
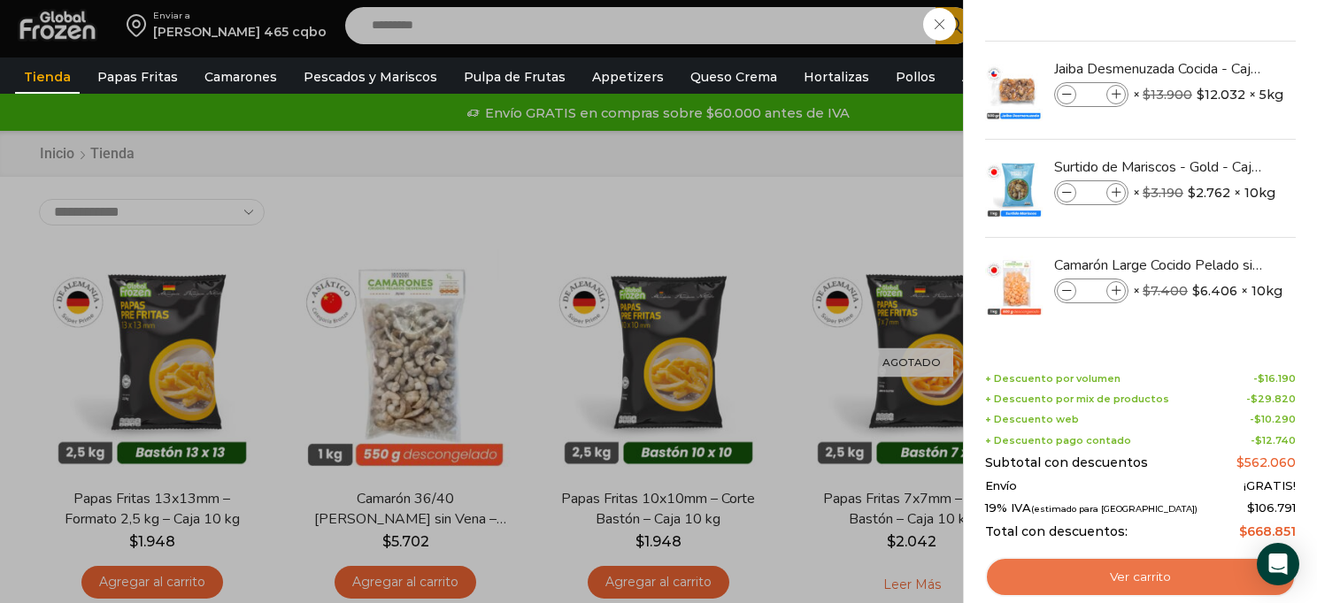
click at [1157, 576] on link "Ver carrito" at bounding box center [1140, 577] width 311 height 41
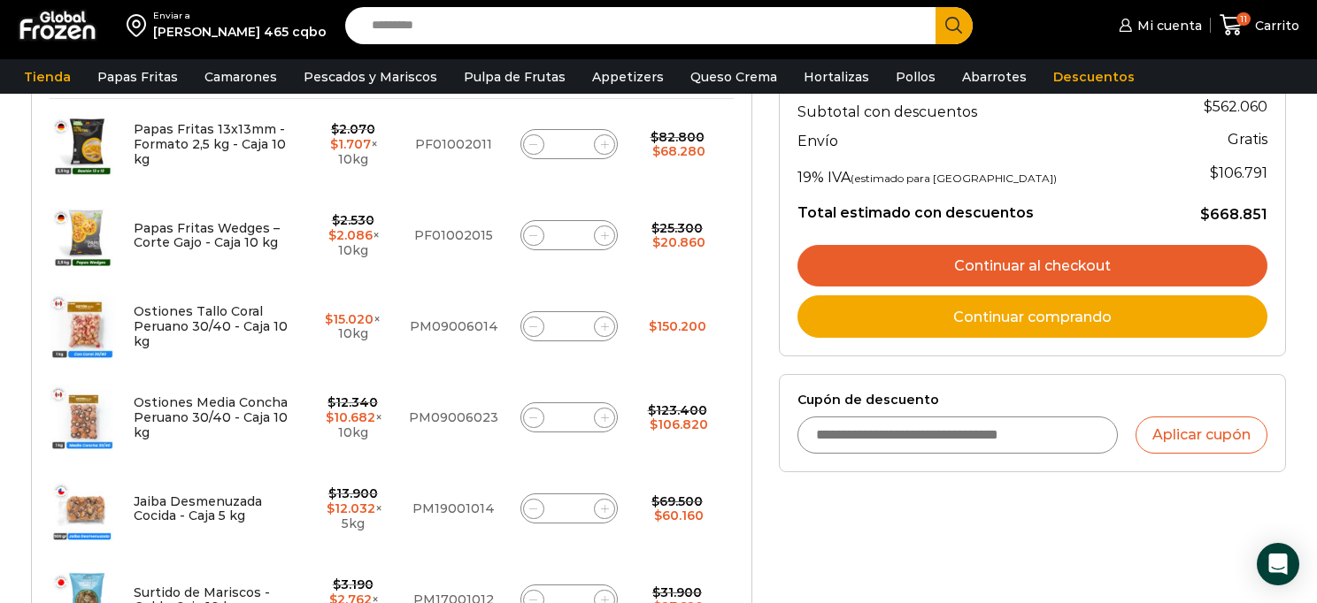
scroll to position [361, 0]
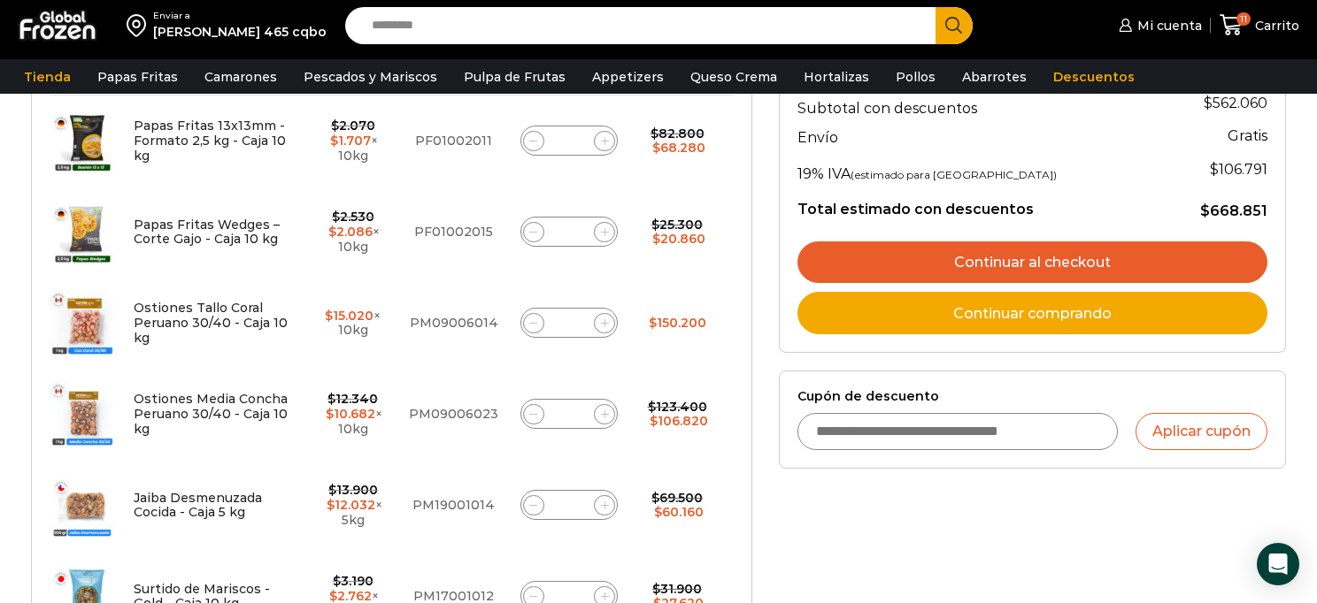
click at [1031, 252] on link "Continuar al checkout" at bounding box center [1032, 263] width 470 height 42
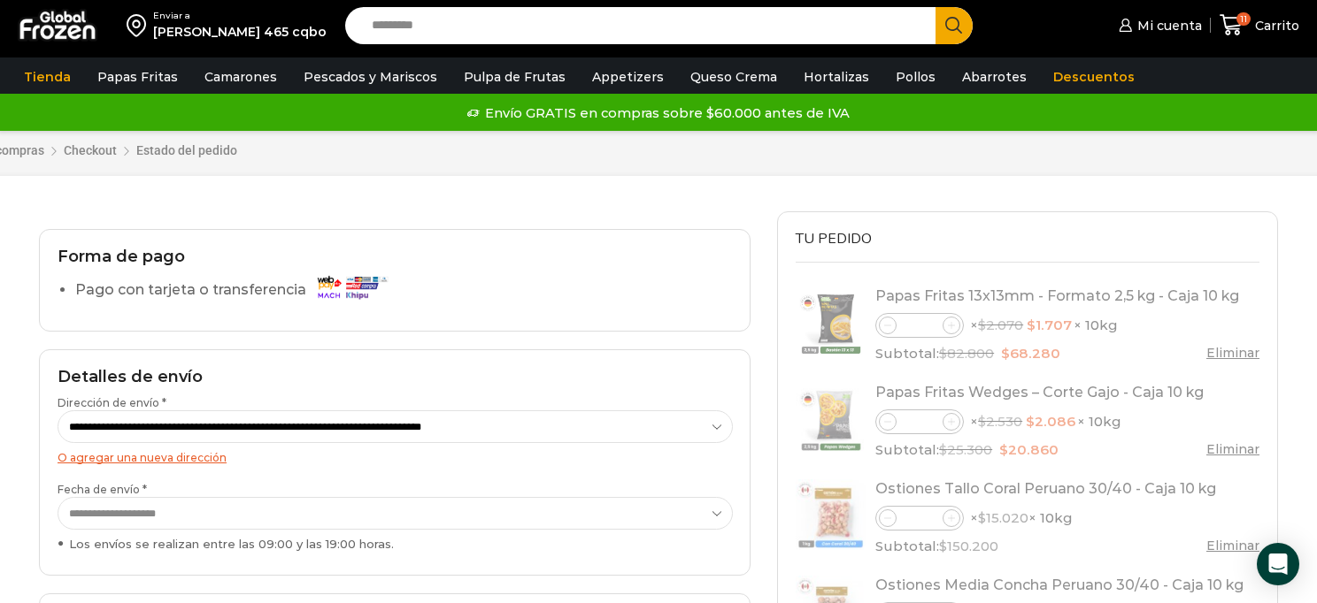
select select "*"
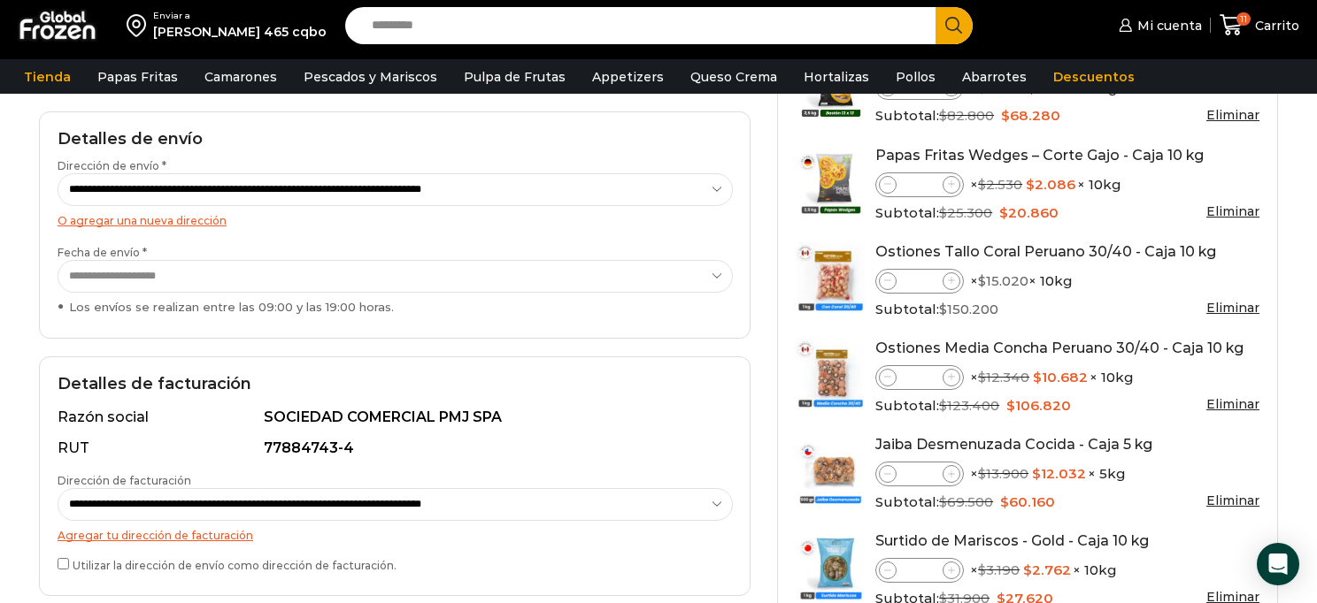
scroll to position [242, 0]
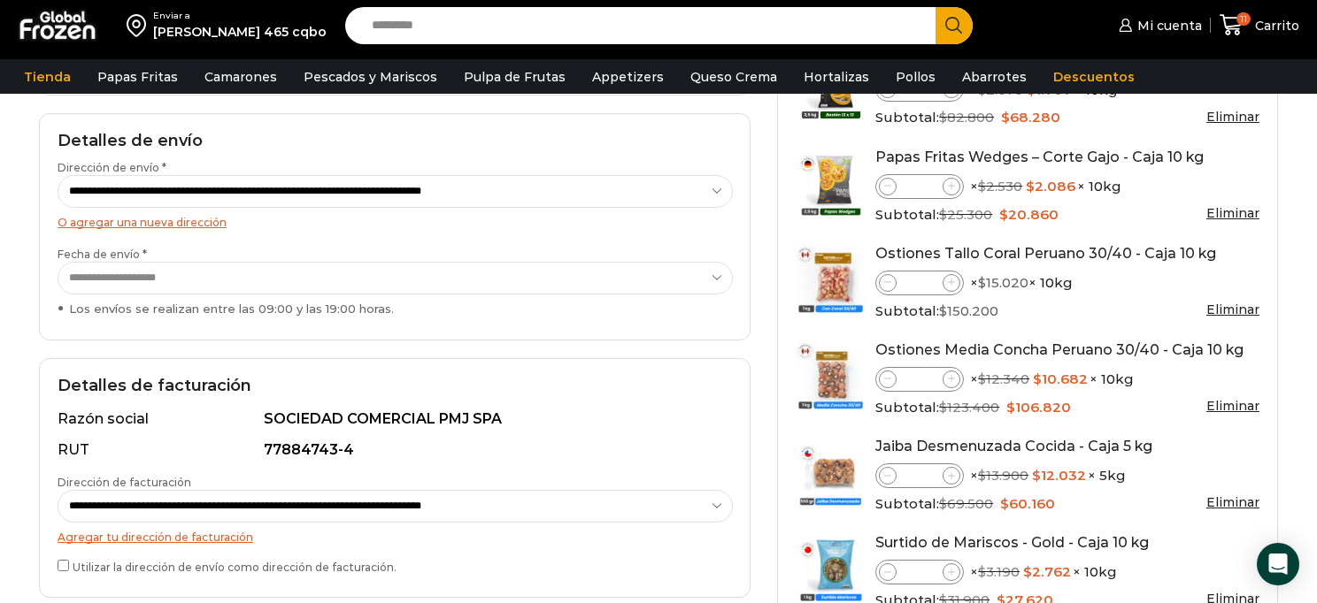
click at [481, 282] on select "**********" at bounding box center [395, 278] width 675 height 33
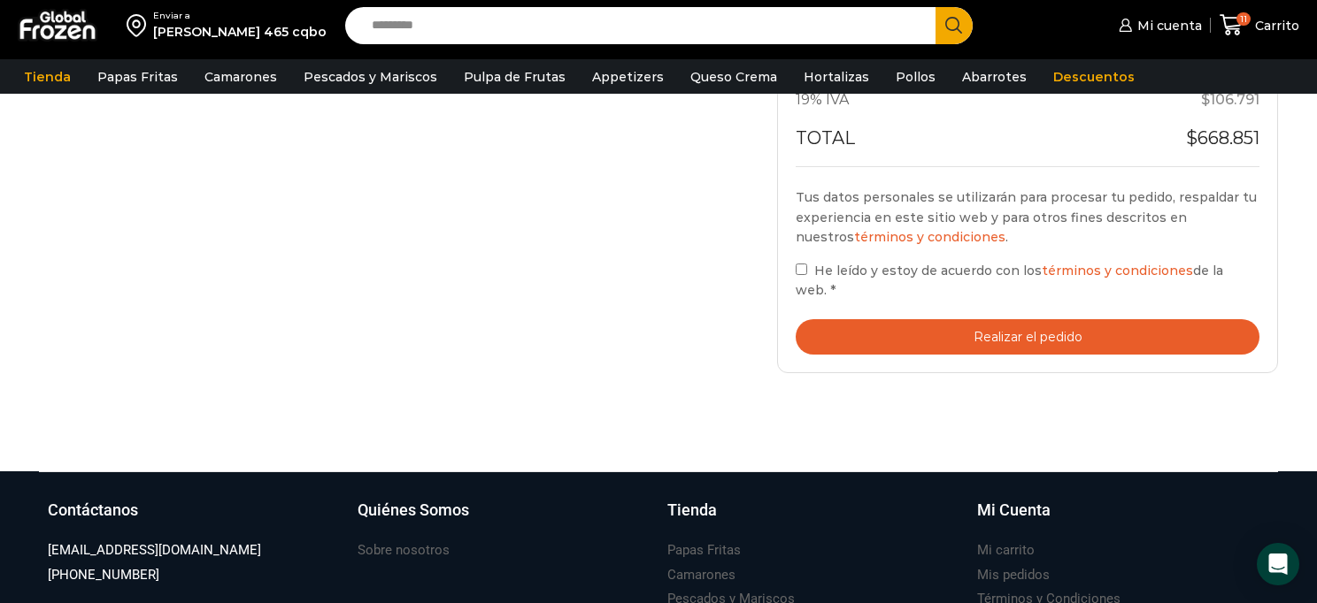
scroll to position [1083, 0]
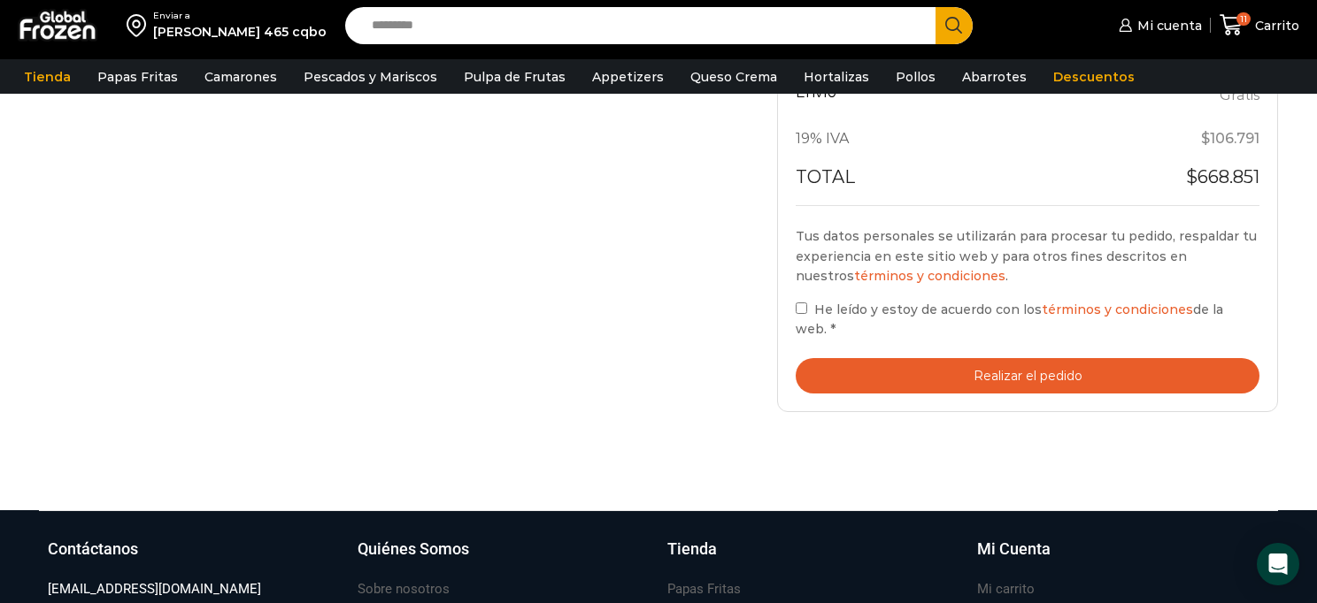
click at [893, 358] on button "Realizar el pedido" at bounding box center [1027, 376] width 464 height 36
